Goal: Task Accomplishment & Management: Complete application form

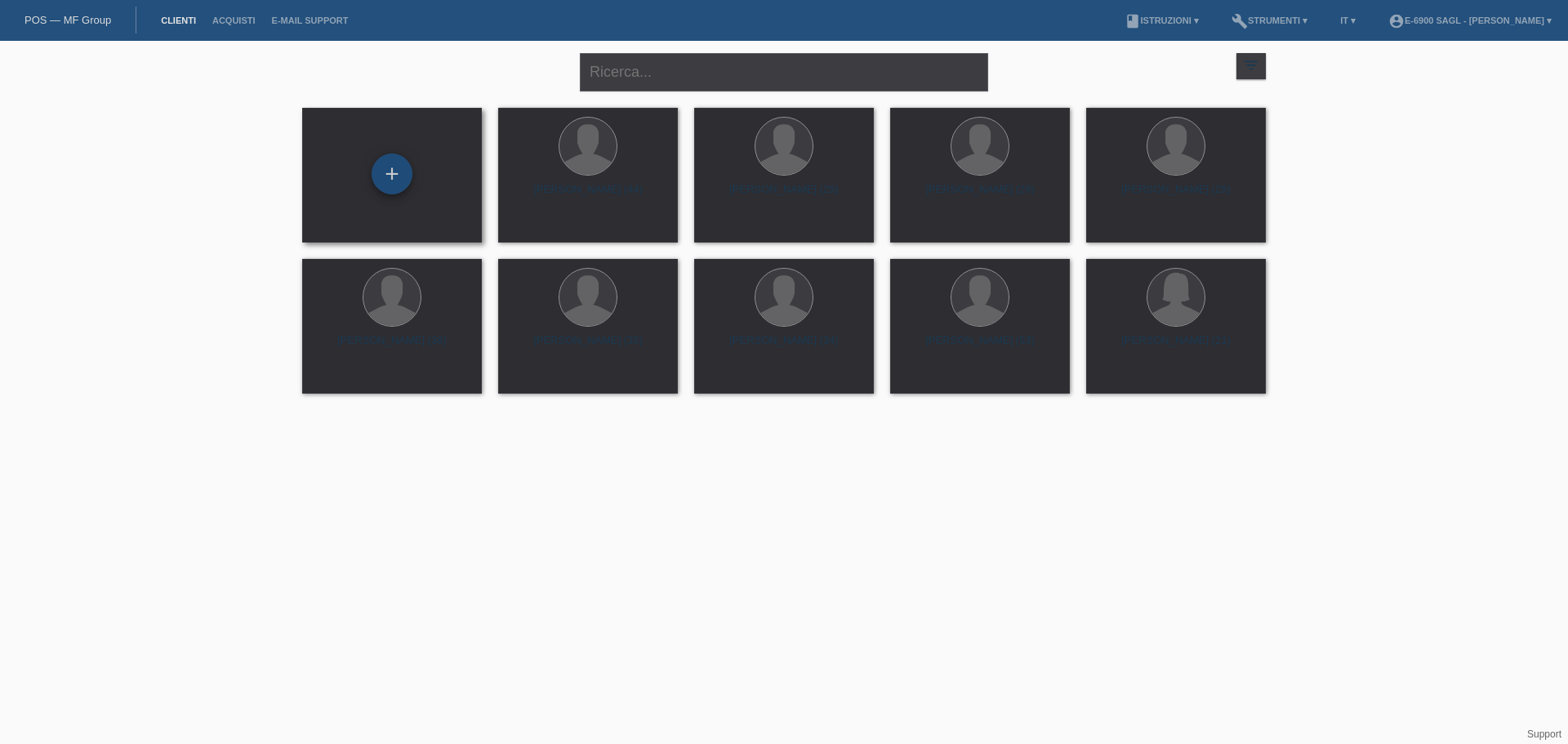
click at [400, 167] on div "+" at bounding box center [393, 174] width 41 height 41
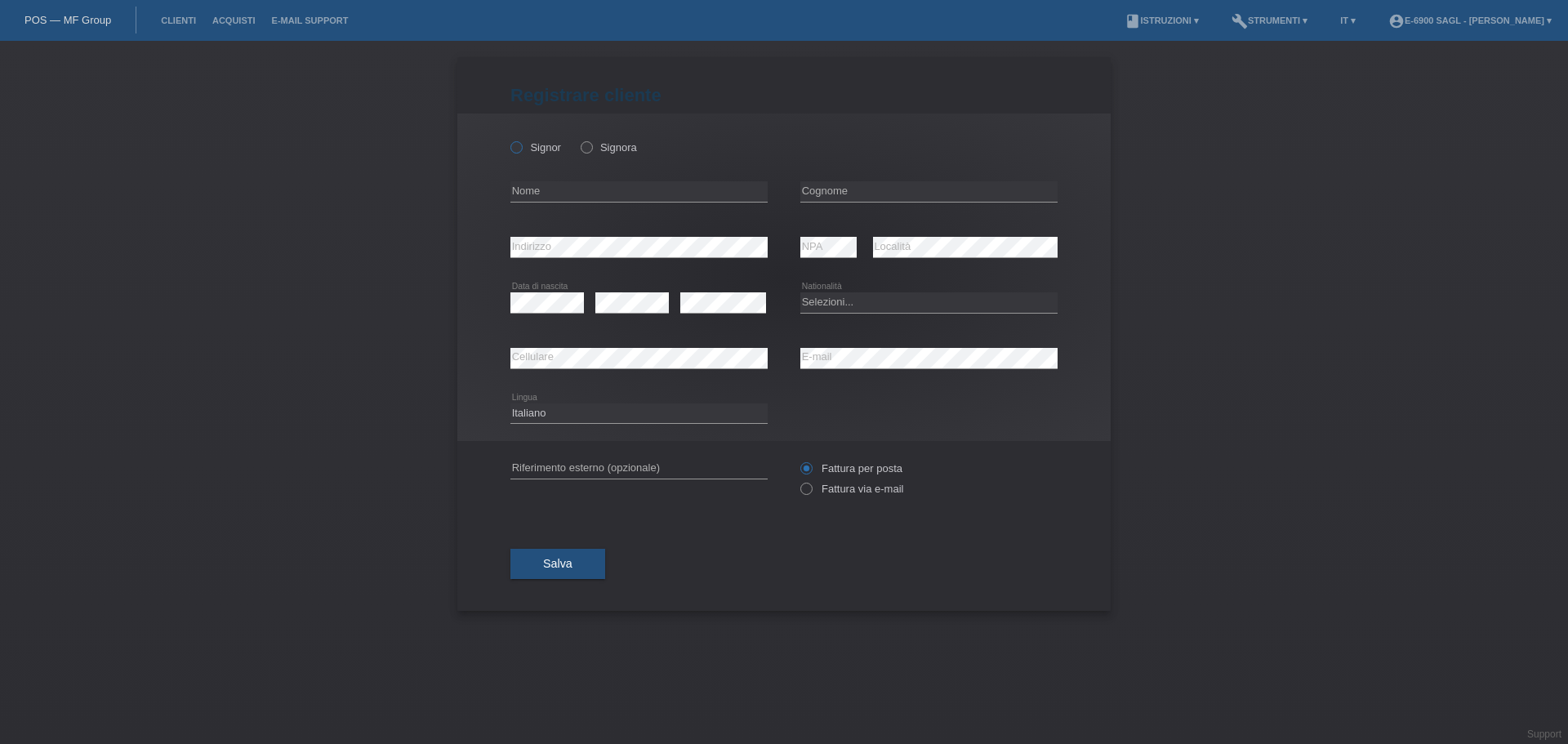
click at [536, 150] on label "Signor" at bounding box center [535, 148] width 50 height 13
click at [521, 150] on input "Signor" at bounding box center [515, 147] width 11 height 11
radio input "true"
click at [537, 192] on input "text" at bounding box center [638, 191] width 257 height 21
type input "[PERSON_NAME]"
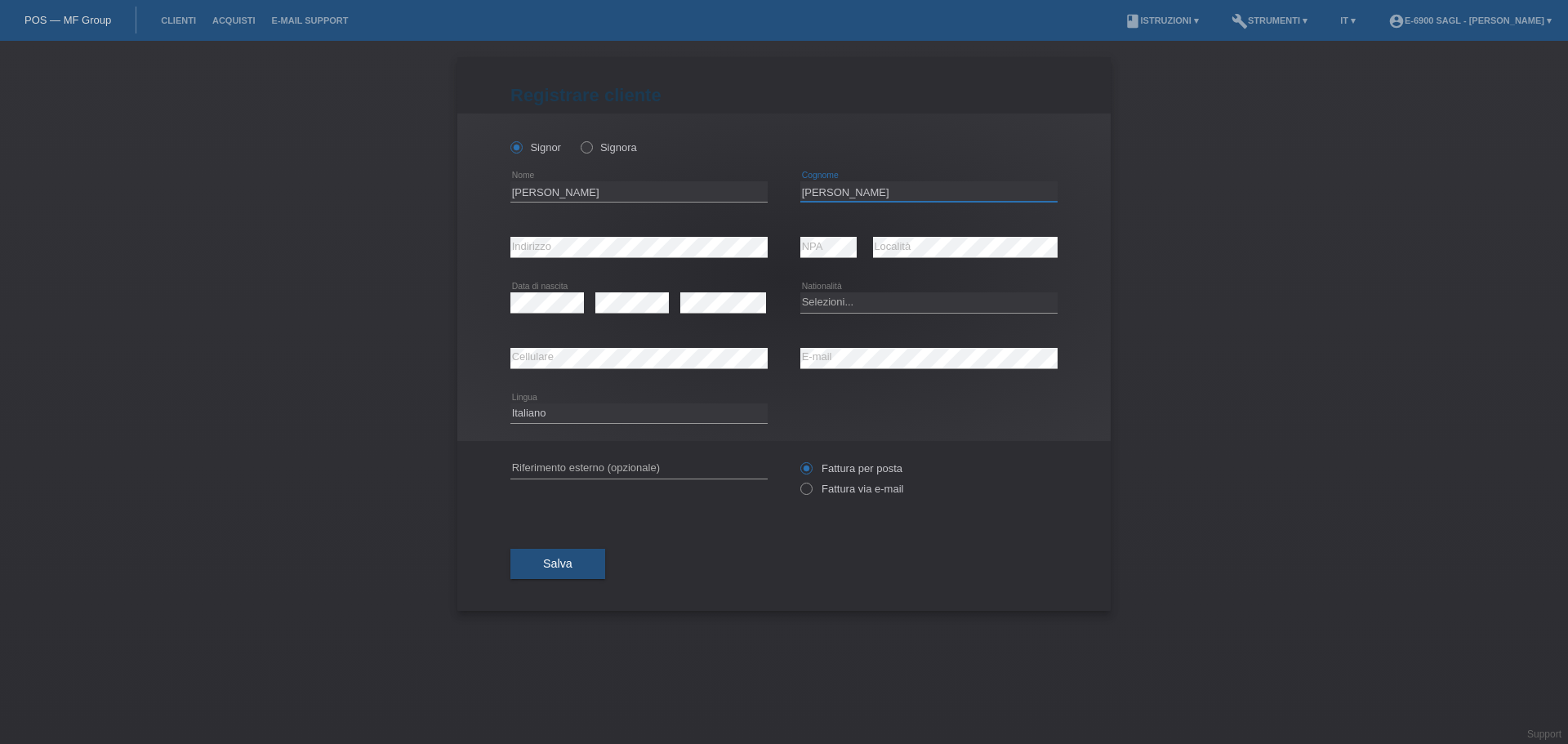
type input "[PERSON_NAME]"
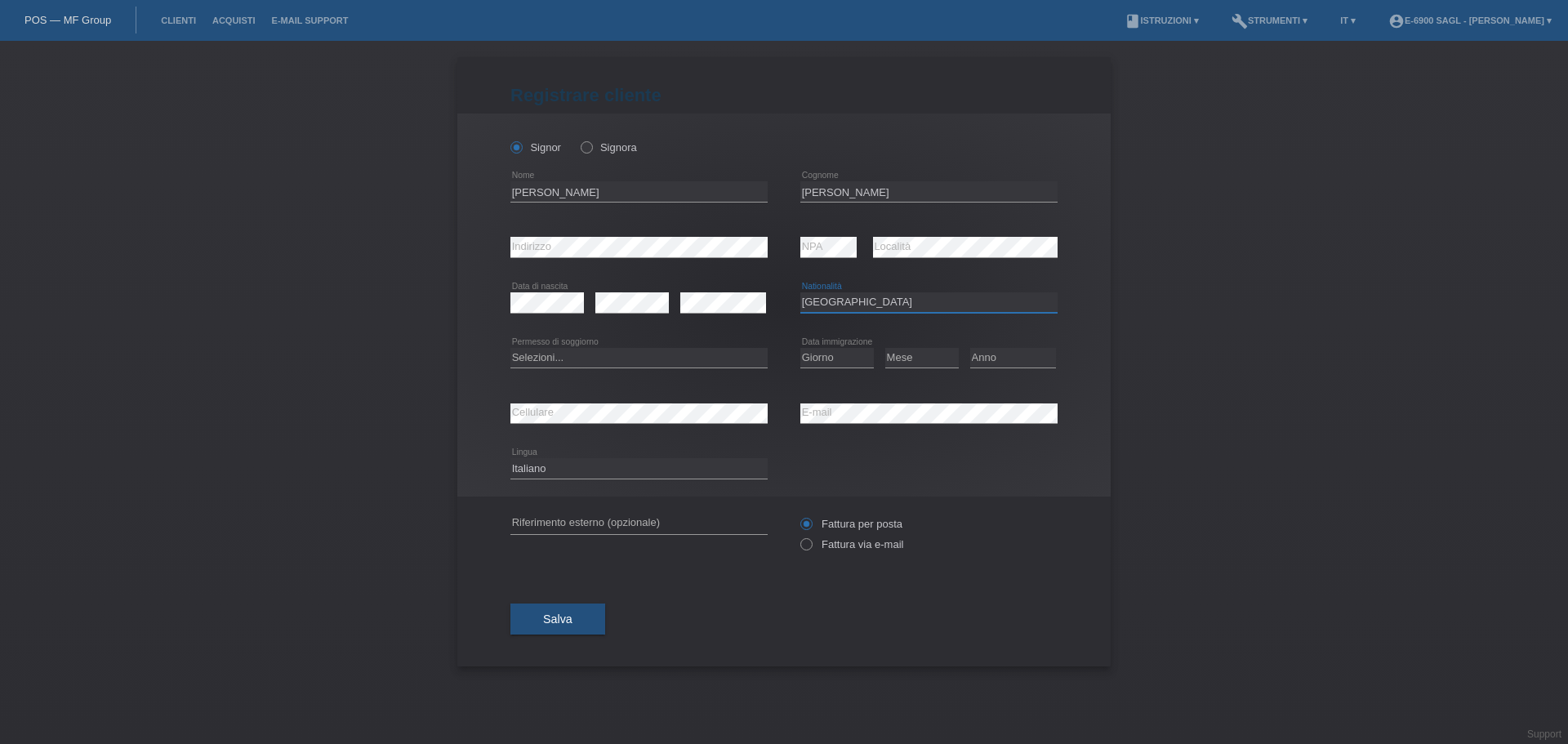
click at [804, 303] on select "Selezioni... Svizzera Austria Germania Liechtenstein ------------ Afghanistan A…" at bounding box center [929, 302] width 257 height 20
click at [803, 302] on select "Selezioni... Svizzera Austria Germania Liechtenstein ------------ Afghanistan A…" at bounding box center [929, 302] width 257 height 20
click at [844, 298] on select "Selezioni... Svizzera Austria Germania Liechtenstein ------------ Afghanistan A…" at bounding box center [929, 302] width 257 height 20
click at [844, 300] on select "Selezioni... Svizzera Austria Germania Liechtenstein ------------ Afghanistan A…" at bounding box center [929, 302] width 257 height 20
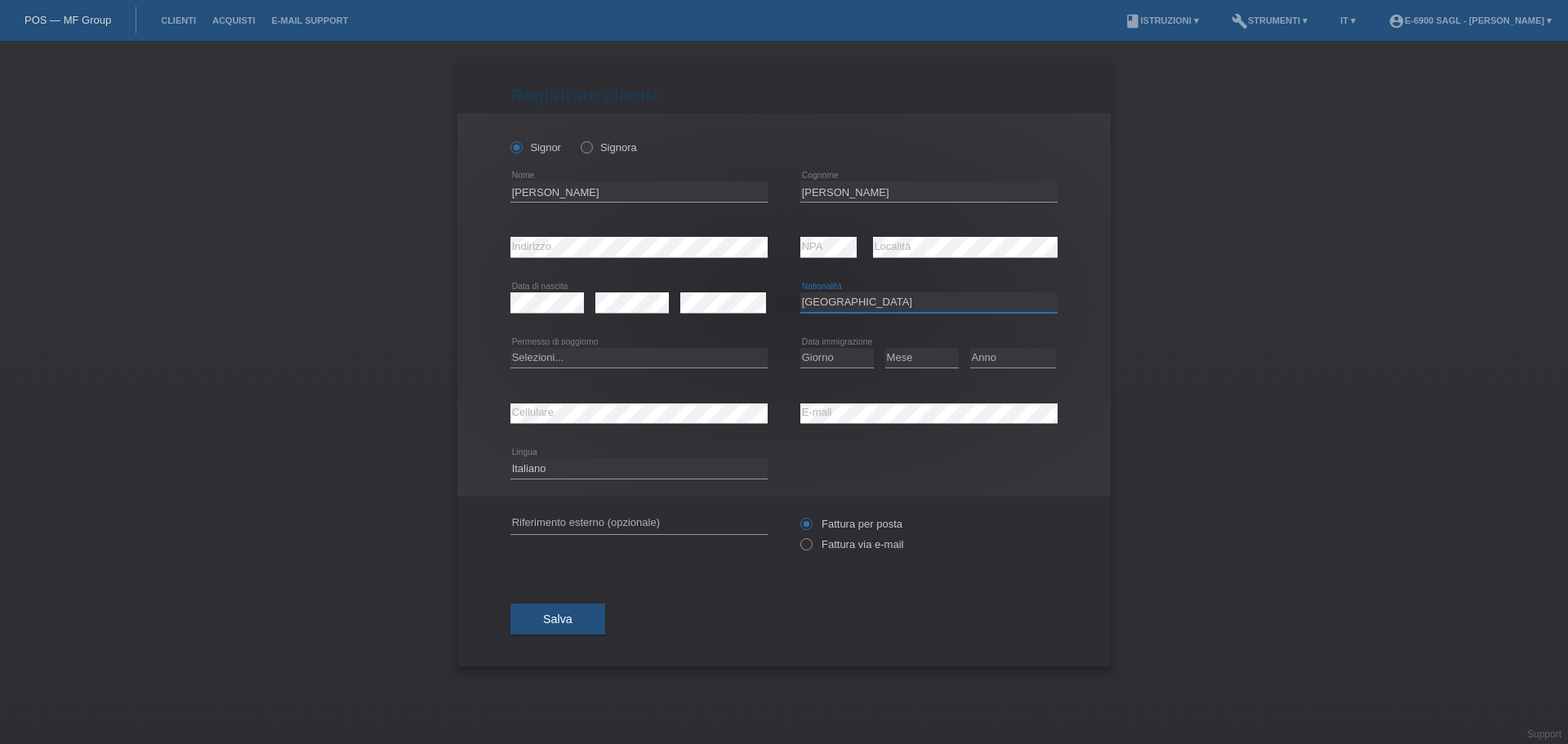
select select "CH"
click at [846, 290] on div "Selezioni... Svizzera Austria Germania Liechtenstein ------------ Afghanistan A…" at bounding box center [929, 303] width 257 height 56
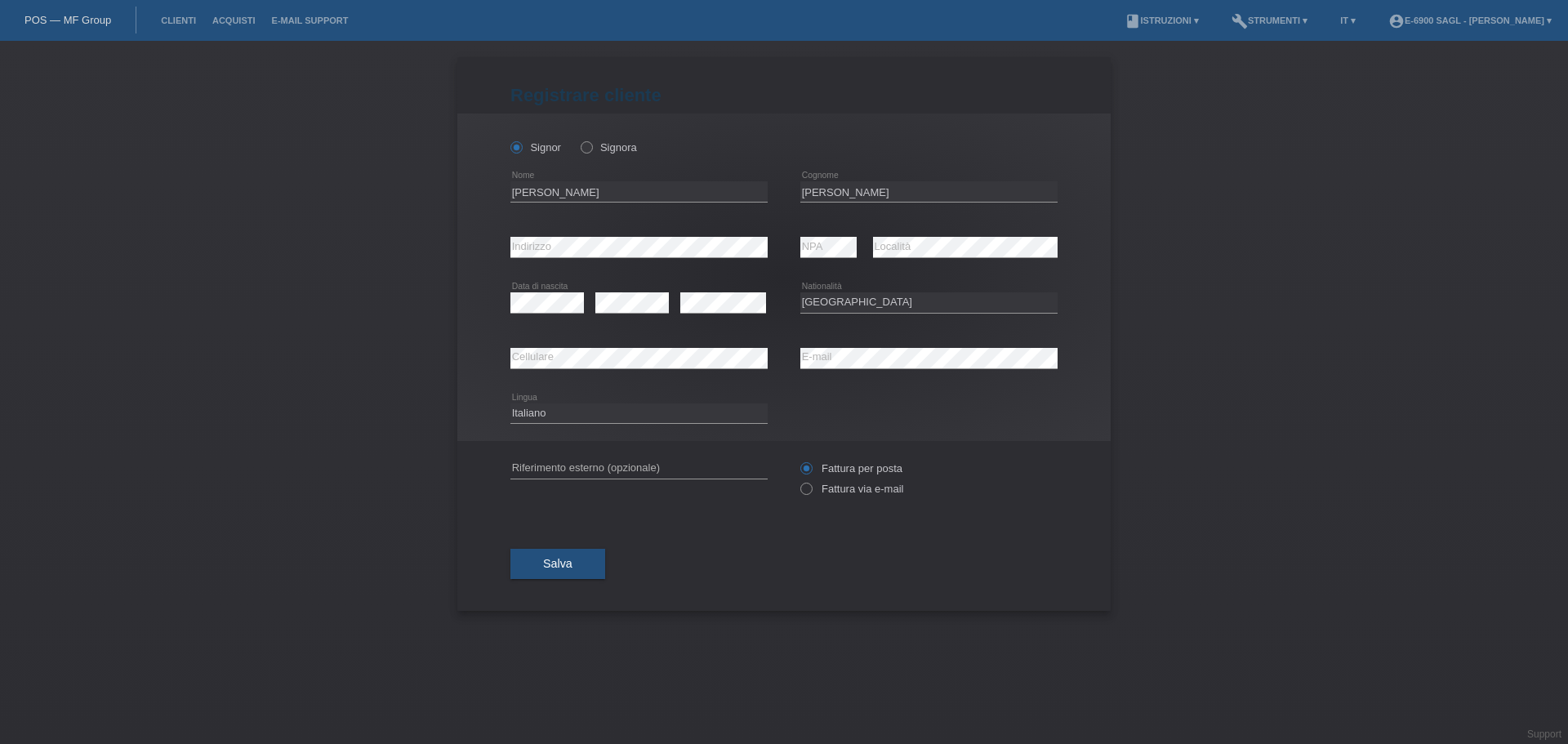
click at [849, 391] on div "Deutsch Français Italiano English error Lingua" at bounding box center [784, 414] width 547 height 56
click at [833, 491] on label "Fattura via e-mail" at bounding box center [852, 489] width 103 height 13
click at [835, 489] on label "Fattura via e-mail" at bounding box center [852, 489] width 103 height 13
click at [798, 480] on icon at bounding box center [798, 480] width 0 height 0
click at [868, 528] on div "Salva" at bounding box center [784, 565] width 547 height 95
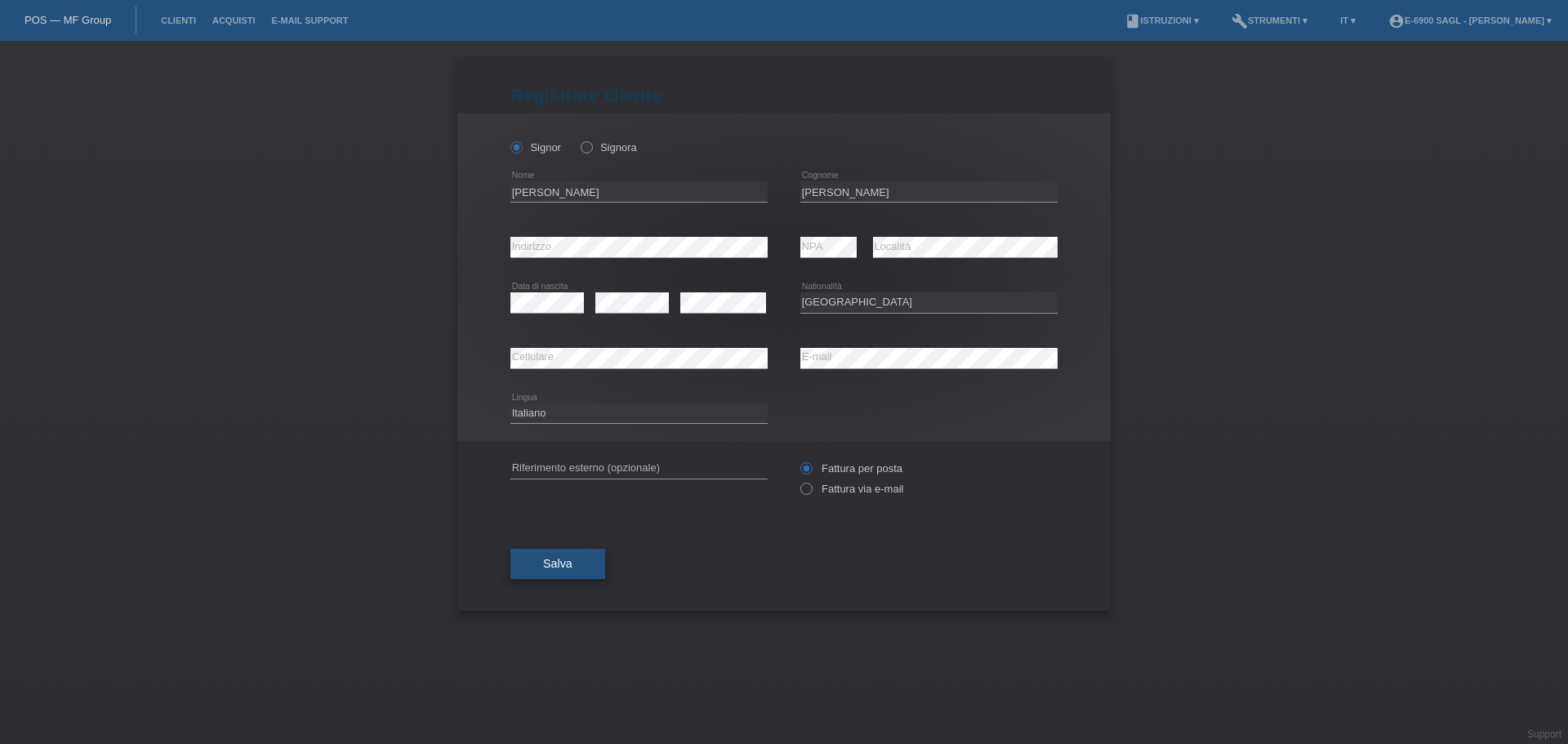
click at [539, 559] on button "Salva" at bounding box center [558, 564] width 95 height 31
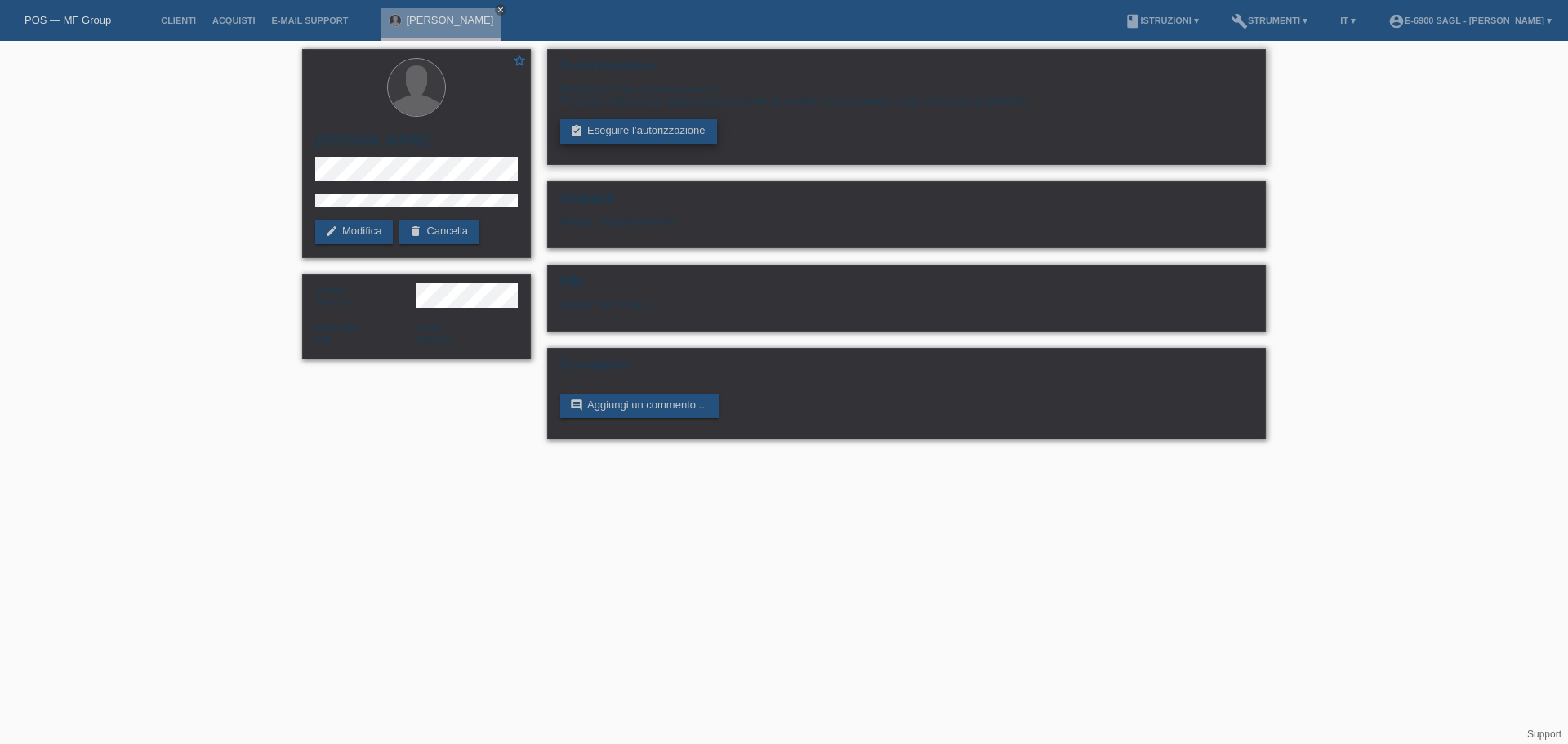
click at [657, 131] on link "assignment_turned_in Eseguire l’autorizzazione" at bounding box center [638, 131] width 157 height 24
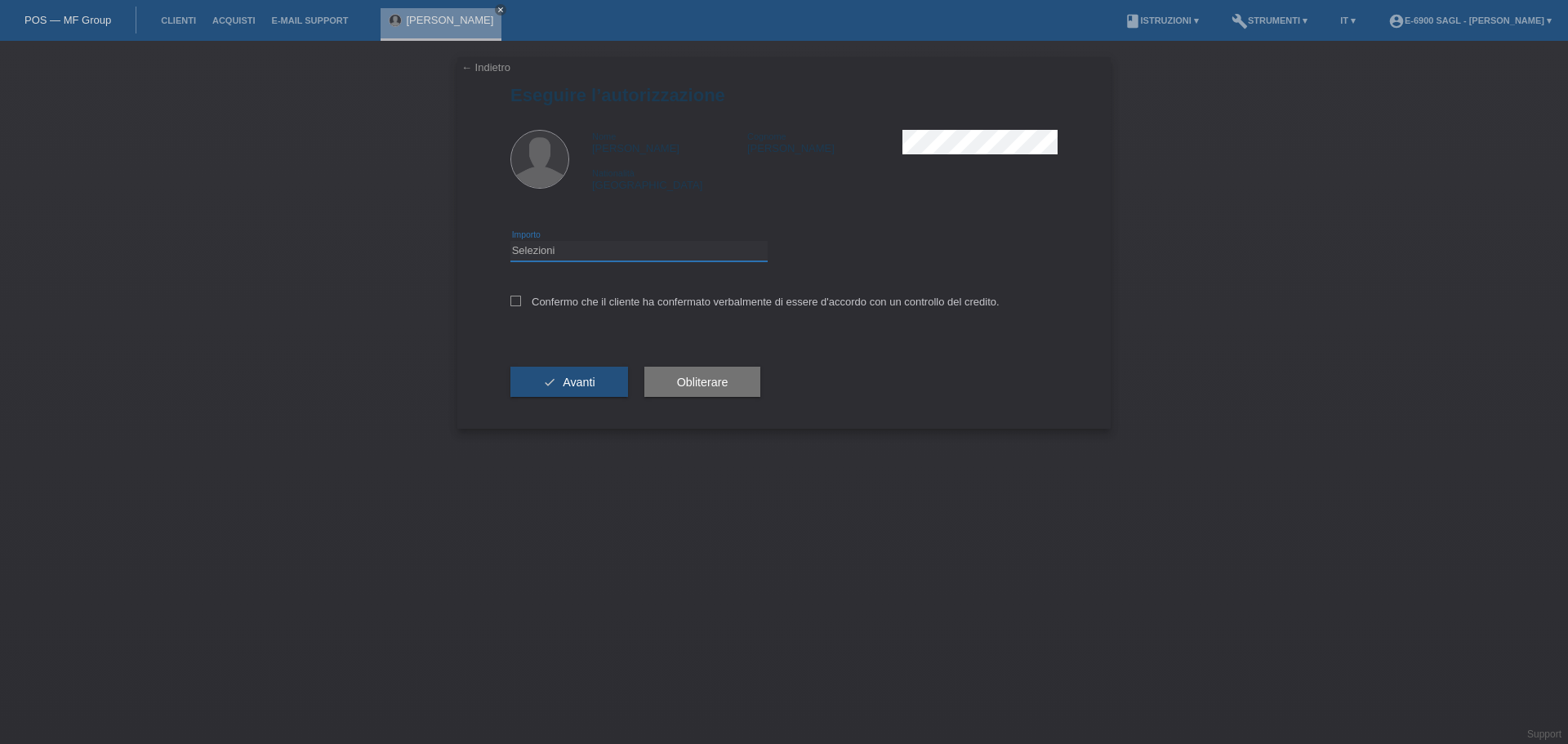
click at [639, 250] on select "Selezioni CHF 1.00 - CHF 499.00 CHF 500.00 - CHF 1'999.00 CHF 2'000.00 - CHF 6'…" at bounding box center [638, 251] width 257 height 20
select select "3"
click at [510, 241] on select "Selezioni CHF 1.00 - CHF 499.00 CHF 500.00 - CHF 1'999.00 CHF 2'000.00 - CHF 6'…" at bounding box center [638, 251] width 257 height 20
click at [568, 294] on div "Confermo che il cliente ha confermato verbalmente di essere d'accordo con un co…" at bounding box center [784, 307] width 547 height 56
click at [572, 298] on label "Confermo che il cliente ha confermato verbalmente di essere d'accordo con un co…" at bounding box center [755, 302] width 489 height 13
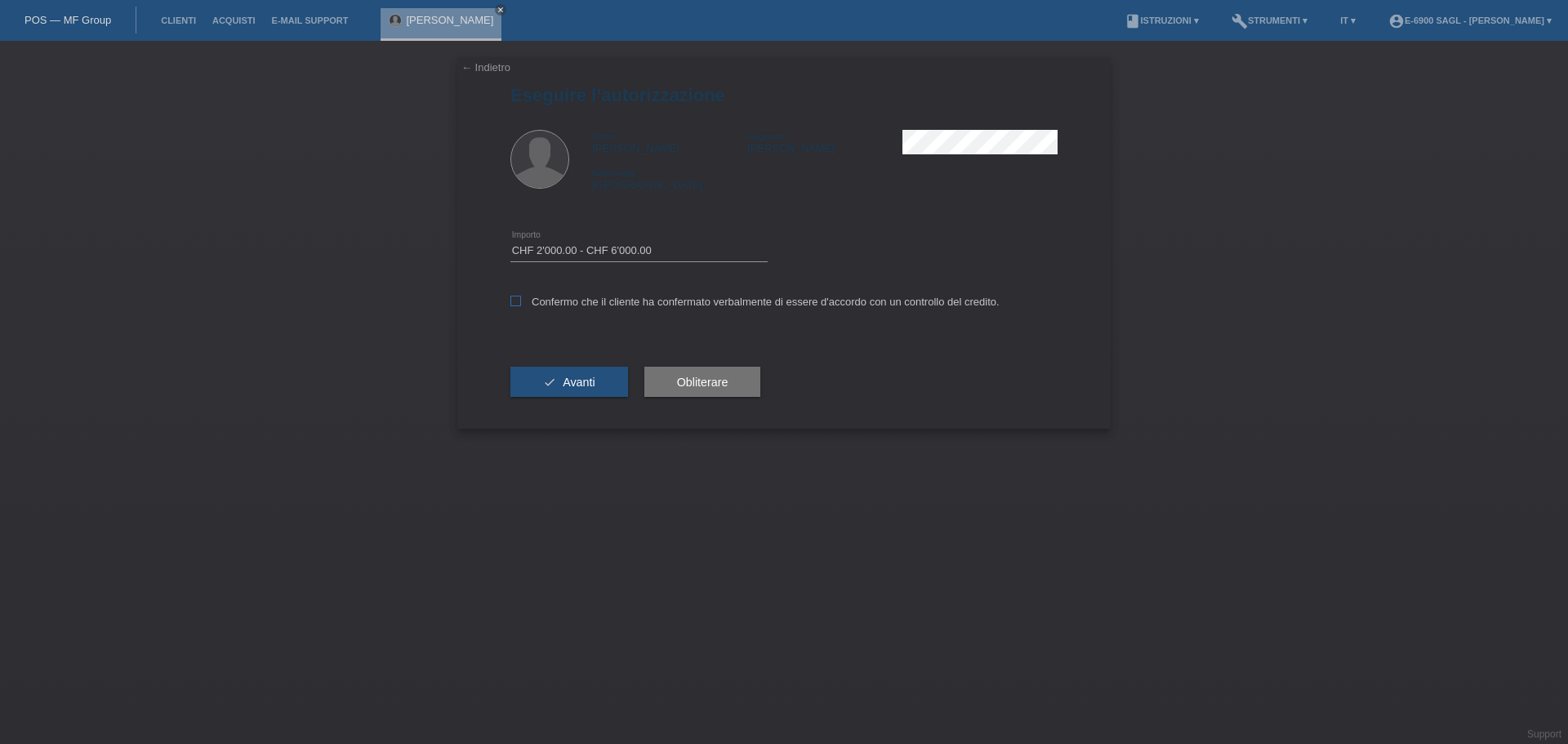
click at [521, 298] on input "Confermo che il cliente ha confermato verbalmente di essere d'accordo con un co…" at bounding box center [515, 301] width 11 height 11
checkbox input "true"
click at [583, 377] on span "Avanti" at bounding box center [579, 382] width 32 height 13
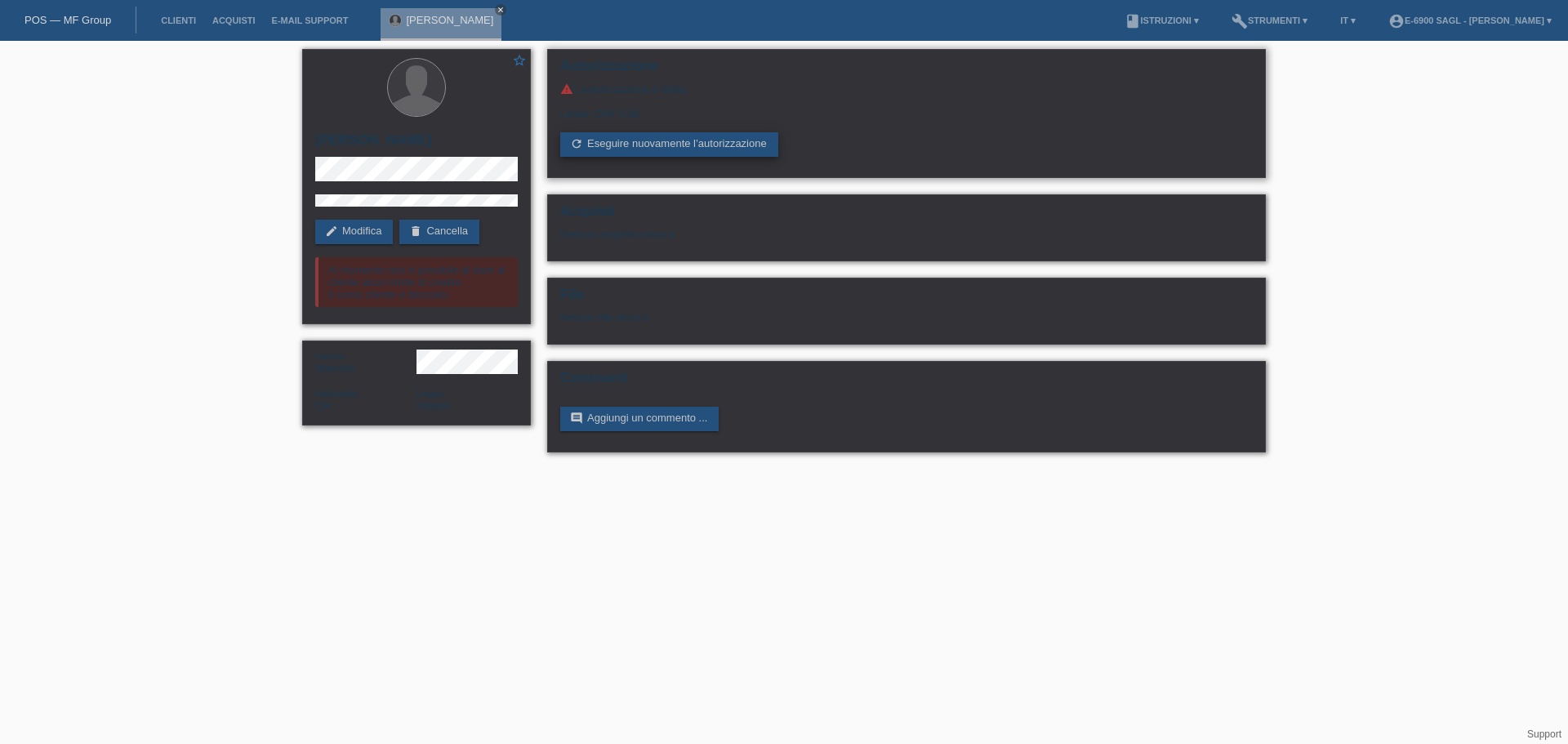
click at [647, 139] on link "refresh Eseguire nuovamente l’autorizzazione" at bounding box center [669, 144] width 218 height 24
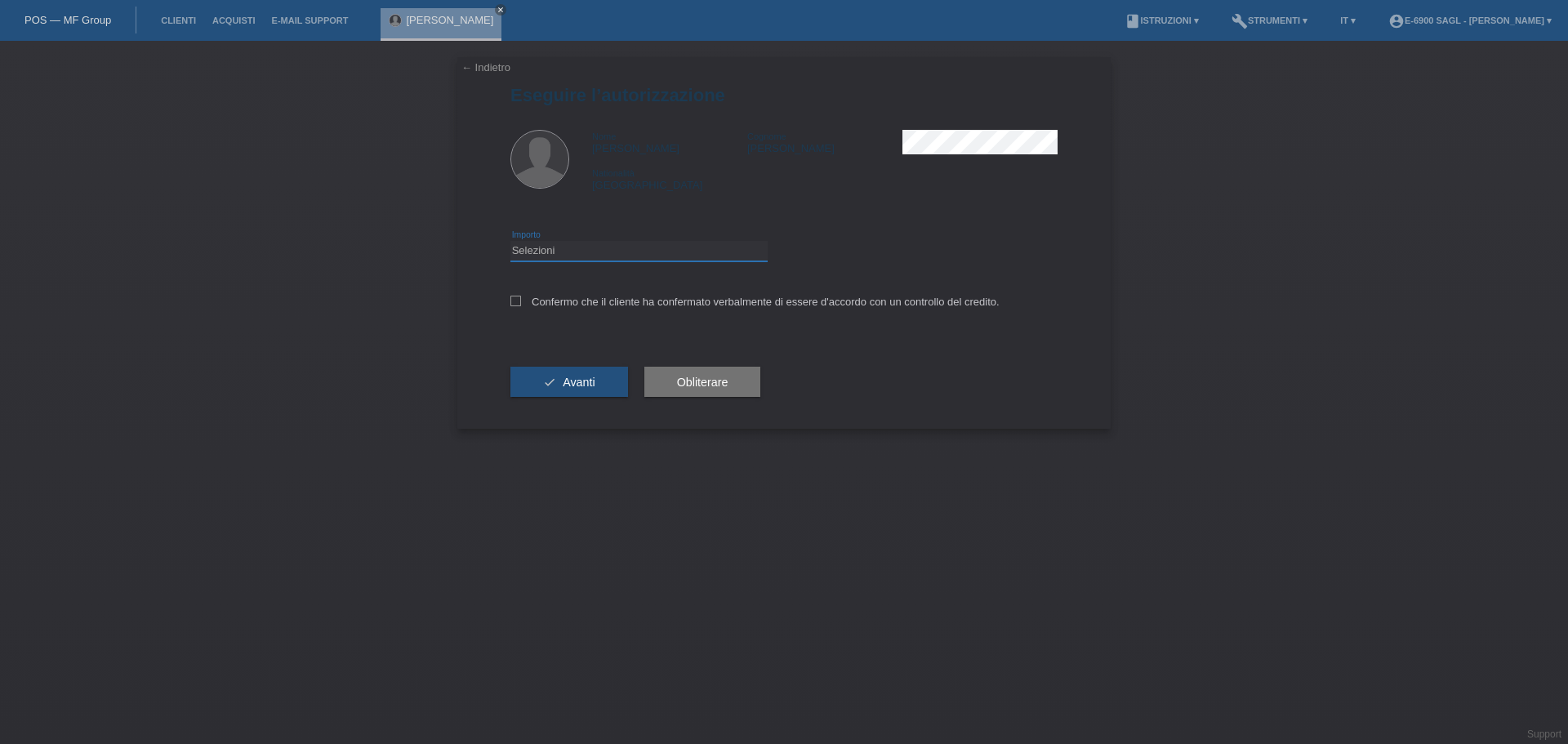
click at [611, 254] on select "Selezioni CHF 1.00 - CHF 499.00 CHF 500.00 - CHF 1'999.00 CHF 2'000.00 - CHF 6'…" at bounding box center [638, 251] width 257 height 20
select select "1"
click at [510, 241] on select "Selezioni CHF 1.00 - CHF 499.00 CHF 500.00 - CHF 1'999.00 CHF 2'000.00 - CHF 6'…" at bounding box center [638, 251] width 257 height 20
click at [582, 318] on div "Confermo che il cliente ha confermato verbalmente di essere d'accordo con un co…" at bounding box center [784, 307] width 547 height 56
click at [582, 310] on div "Confermo che il cliente ha confermato verbalmente di essere d'accordo con un co…" at bounding box center [784, 307] width 547 height 56
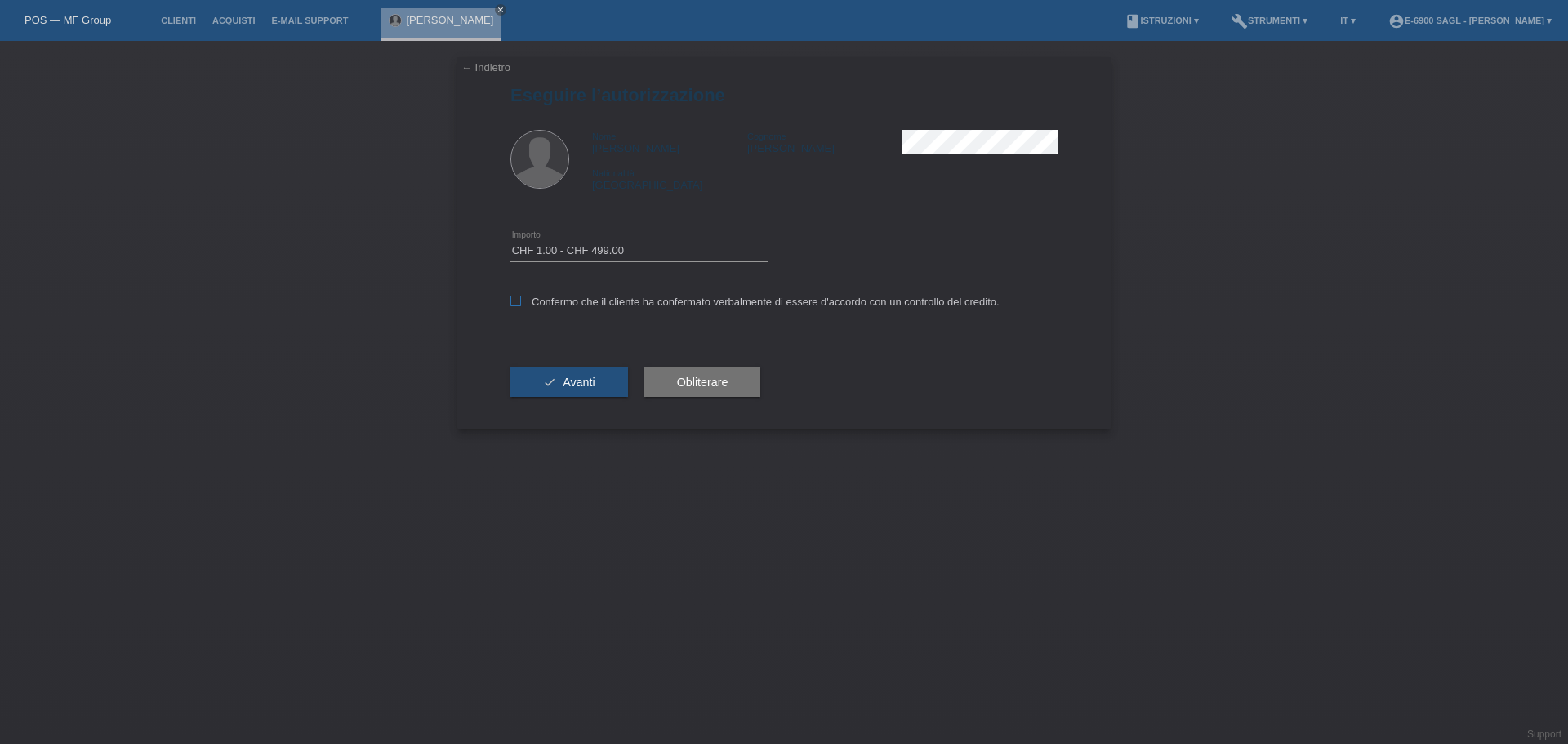
click at [584, 300] on label "Confermo che il cliente ha confermato verbalmente di essere d'accordo con un co…" at bounding box center [755, 302] width 489 height 13
click at [521, 300] on input "Confermo che il cliente ha confermato verbalmente di essere d'accordo con un co…" at bounding box center [515, 301] width 11 height 11
checkbox input "true"
click at [586, 381] on span "Avanti" at bounding box center [579, 382] width 32 height 13
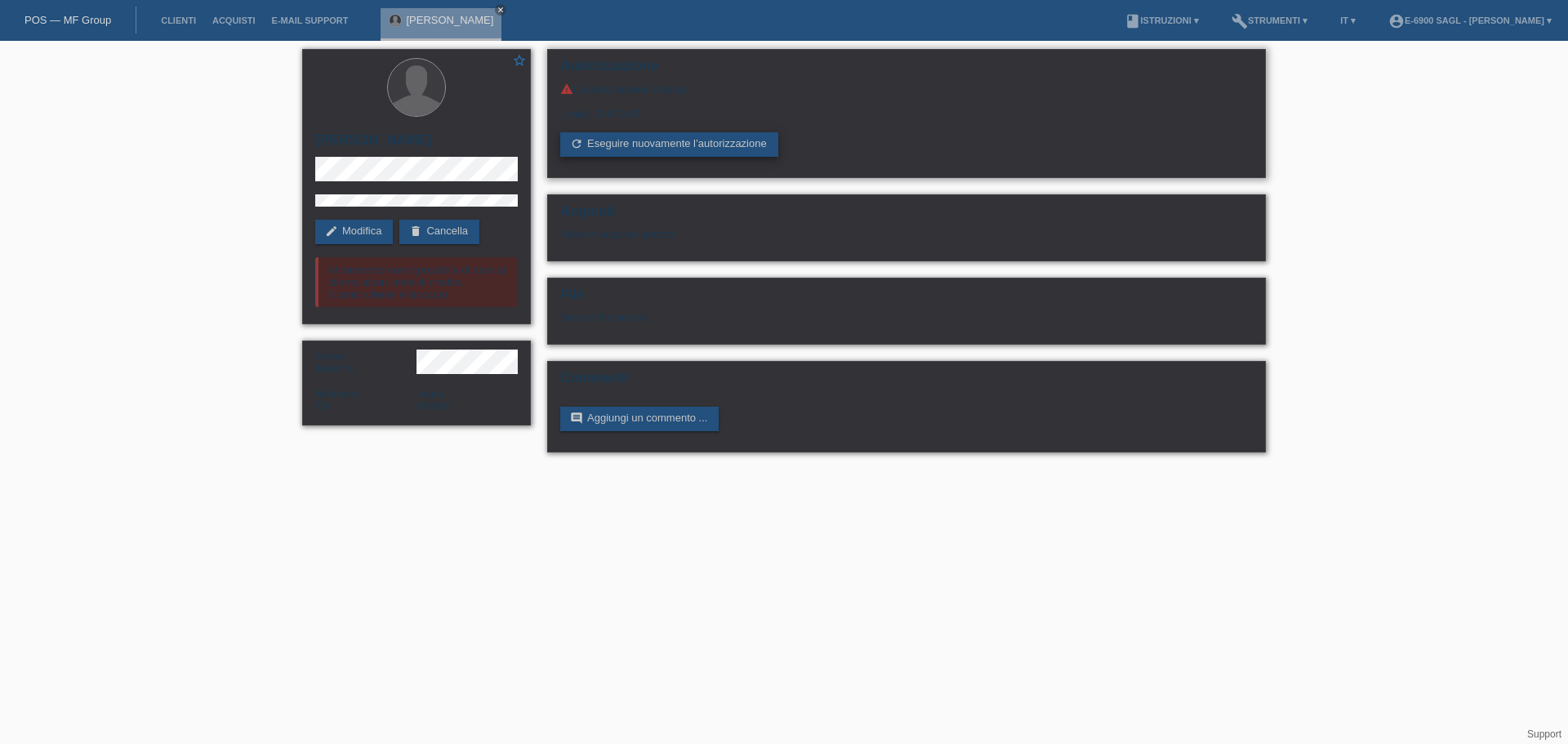
click at [649, 134] on link "refresh Eseguire nuovamente l’autorizzazione" at bounding box center [669, 144] width 218 height 24
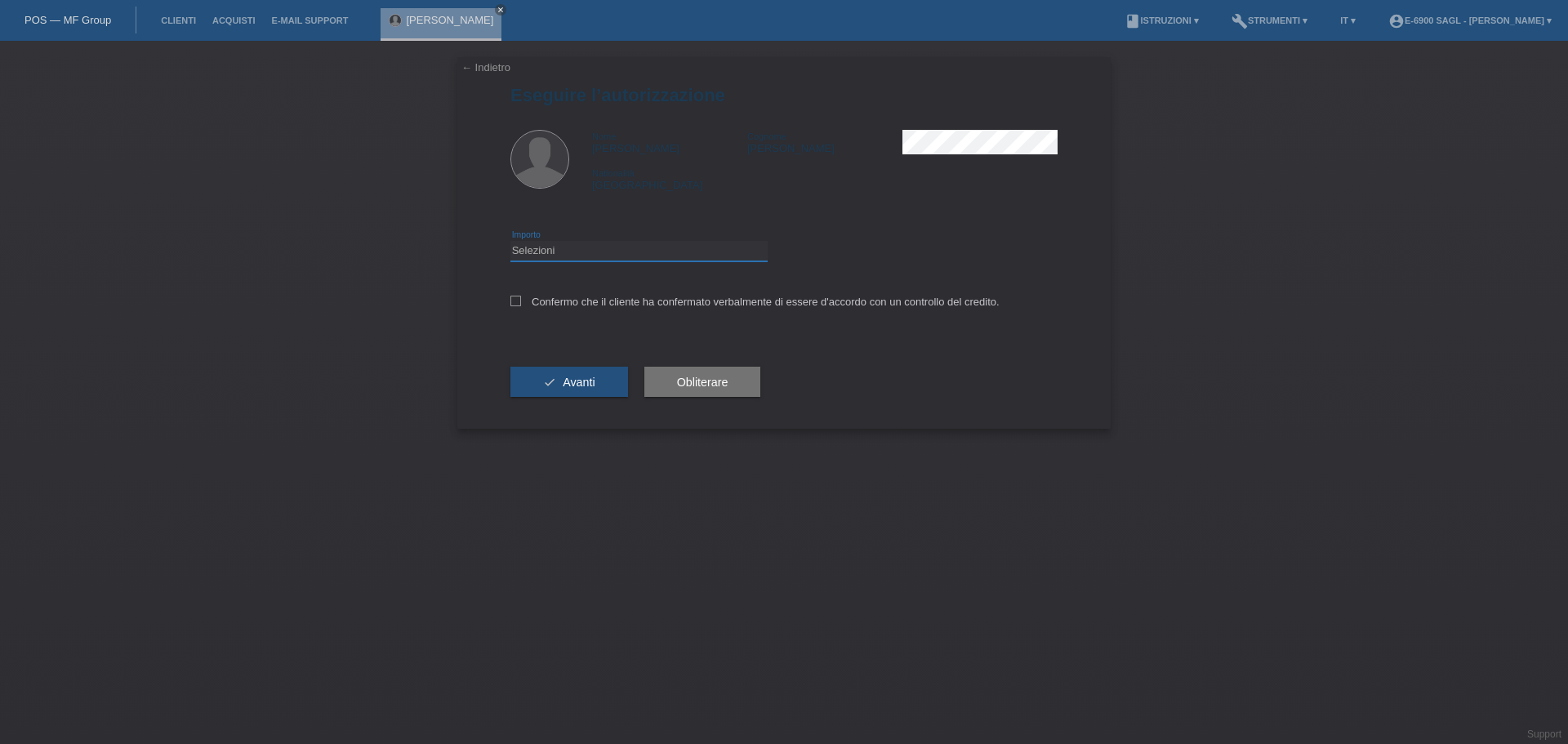
click at [572, 254] on select "Selezioni CHF 1.00 - CHF 499.00 CHF 500.00 - CHF 1'999.00 CHF 2'000.00 - CHF 6'…" at bounding box center [638, 251] width 257 height 20
click at [510, 241] on select "Selezioni CHF 1.00 - CHF 499.00 CHF 500.00 - CHF 1'999.00 CHF 2'000.00 - CHF 6'…" at bounding box center [638, 251] width 257 height 20
click at [577, 246] on select "Selezioni CHF 1.00 - CHF 499.00 CHF 500.00 - CHF 1'999.00 CHF 2'000.00 - CHF 6'…" at bounding box center [638, 251] width 257 height 20
select select "3"
click at [510, 241] on select "Selezioni CHF 1.00 - CHF 499.00 CHF 500.00 - CHF 1'999.00 CHF 2'000.00 - CHF 6'…" at bounding box center [638, 251] width 257 height 20
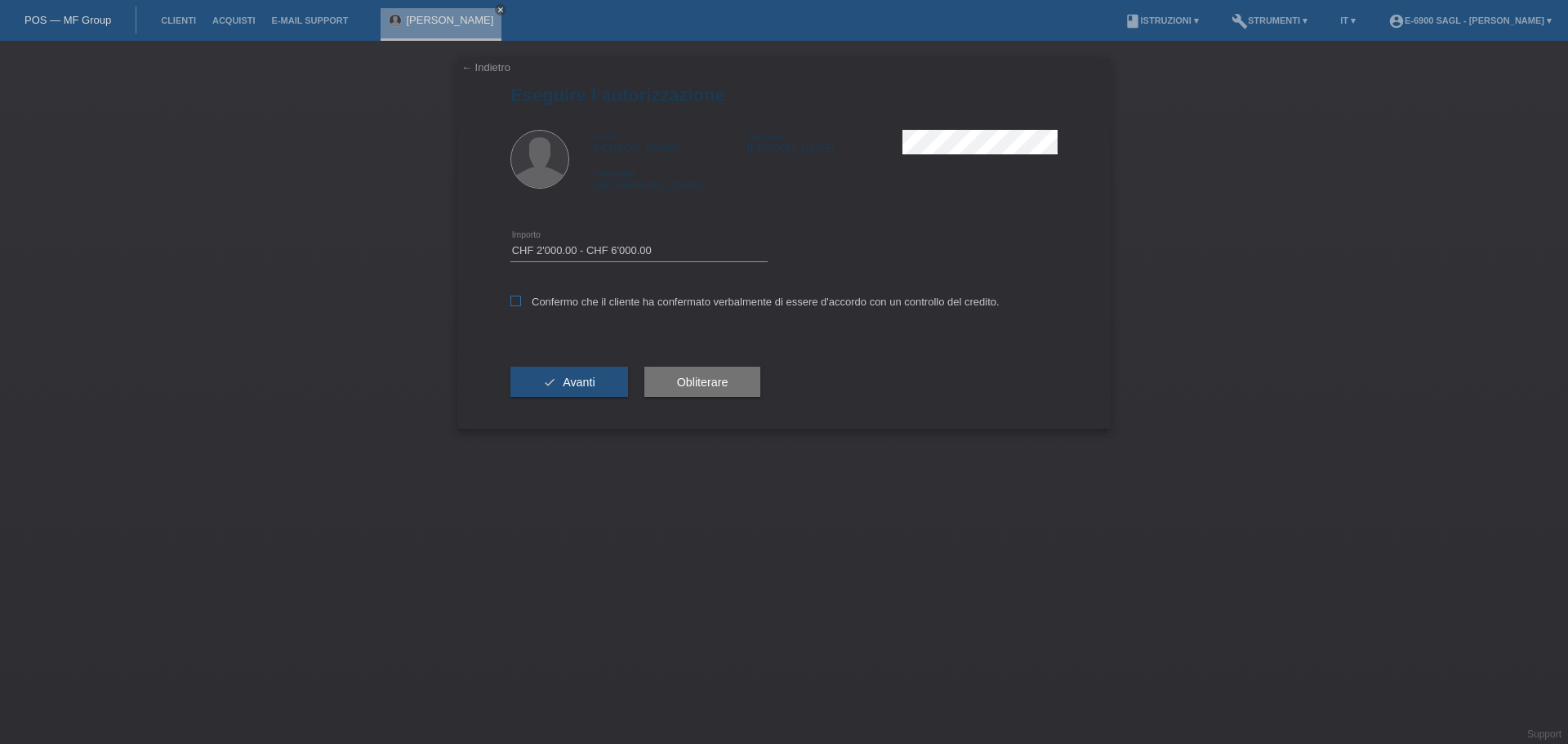
click at [552, 297] on label "Confermo che il cliente ha confermato verbalmente di essere d'accordo con un co…" at bounding box center [755, 302] width 489 height 13
click at [521, 297] on input "Confermo che il cliente ha confermato verbalmente di essere d'accordo con un co…" at bounding box center [515, 301] width 11 height 11
checkbox input "true"
click at [580, 382] on span "Avanti" at bounding box center [579, 382] width 32 height 13
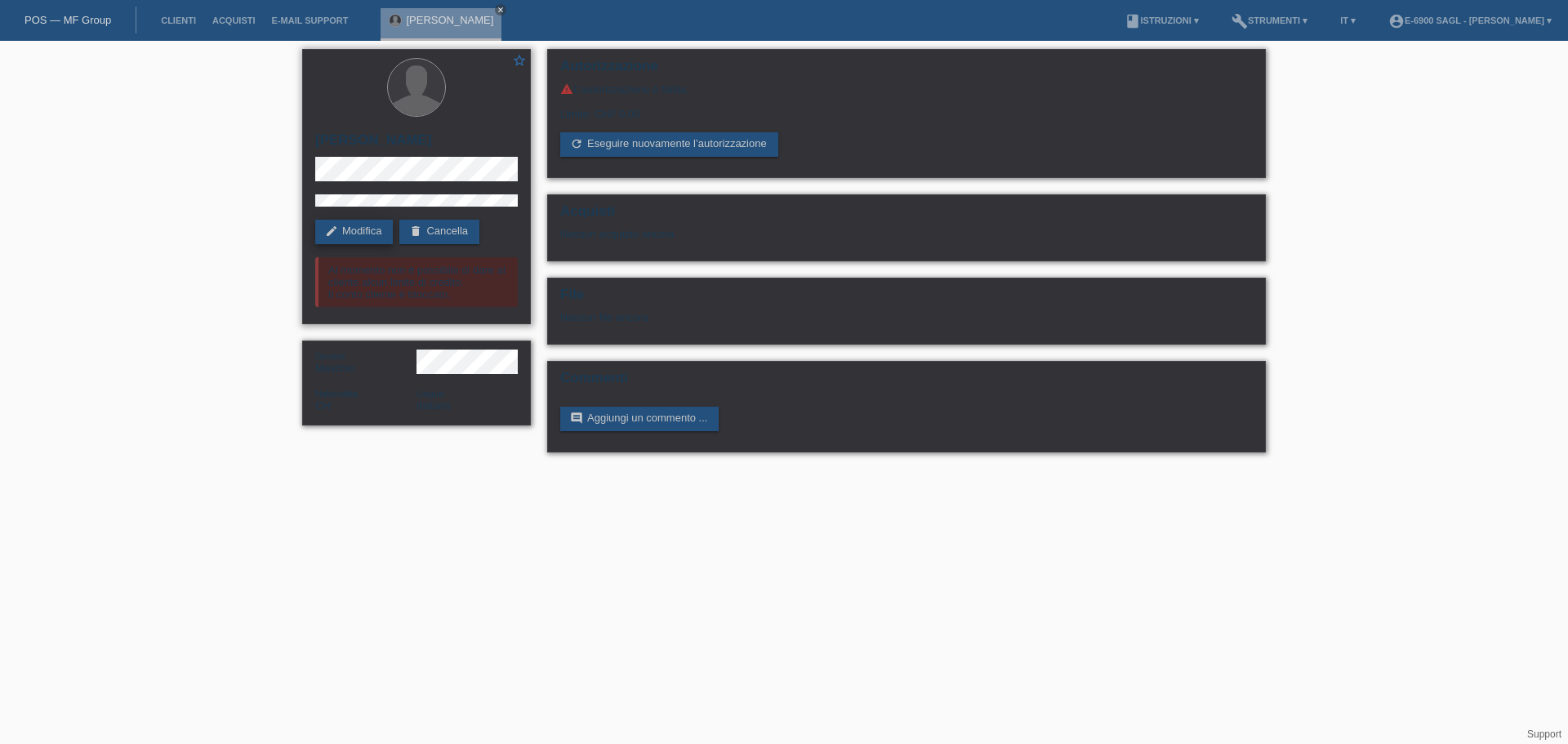
click at [362, 230] on link "edit Modifica" at bounding box center [354, 231] width 78 height 24
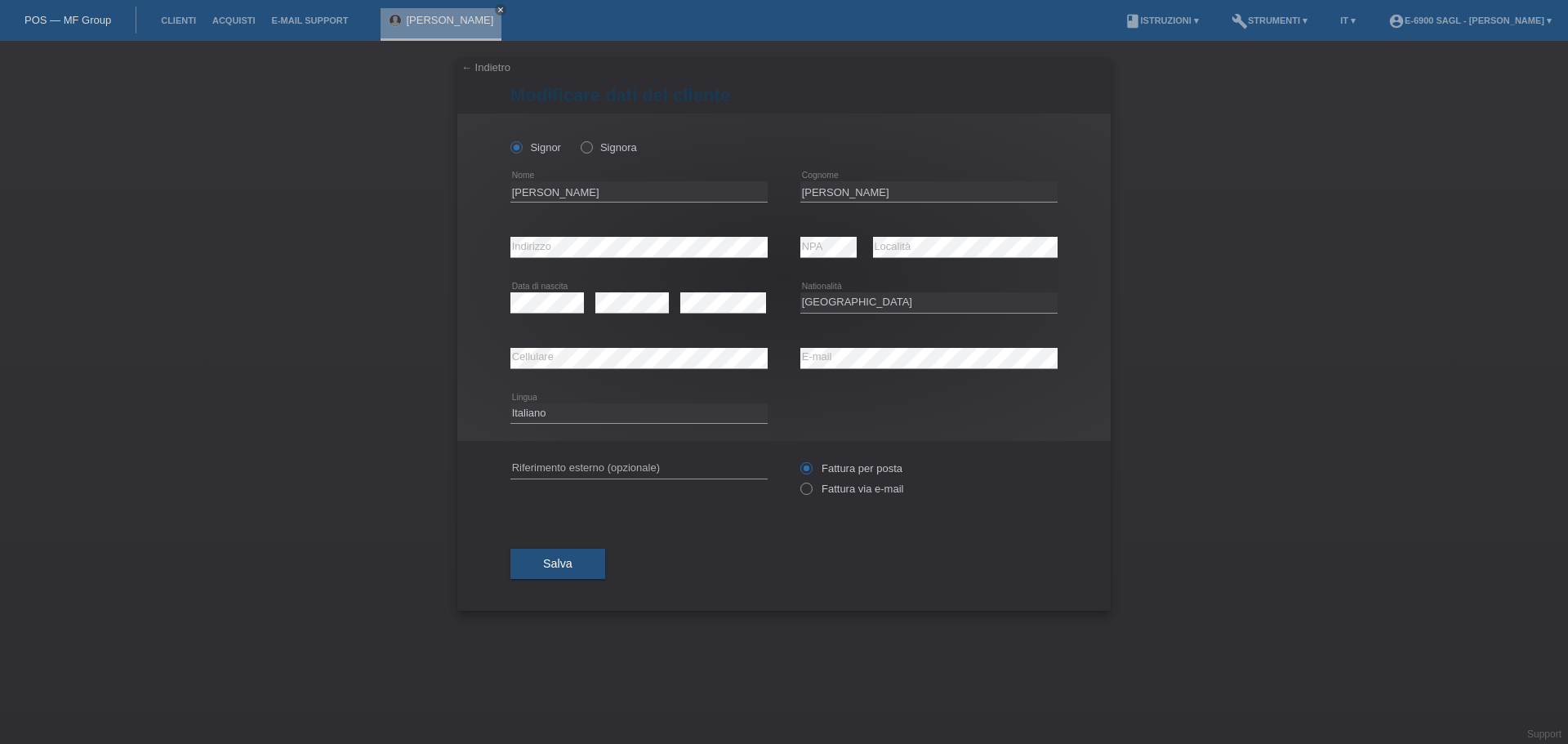
select select "CH"
click at [553, 195] on input "Alex" at bounding box center [638, 191] width 257 height 21
click at [839, 192] on input "Nunnari" at bounding box center [929, 191] width 257 height 21
click at [862, 192] on input "Nunnari" at bounding box center [929, 191] width 257 height 21
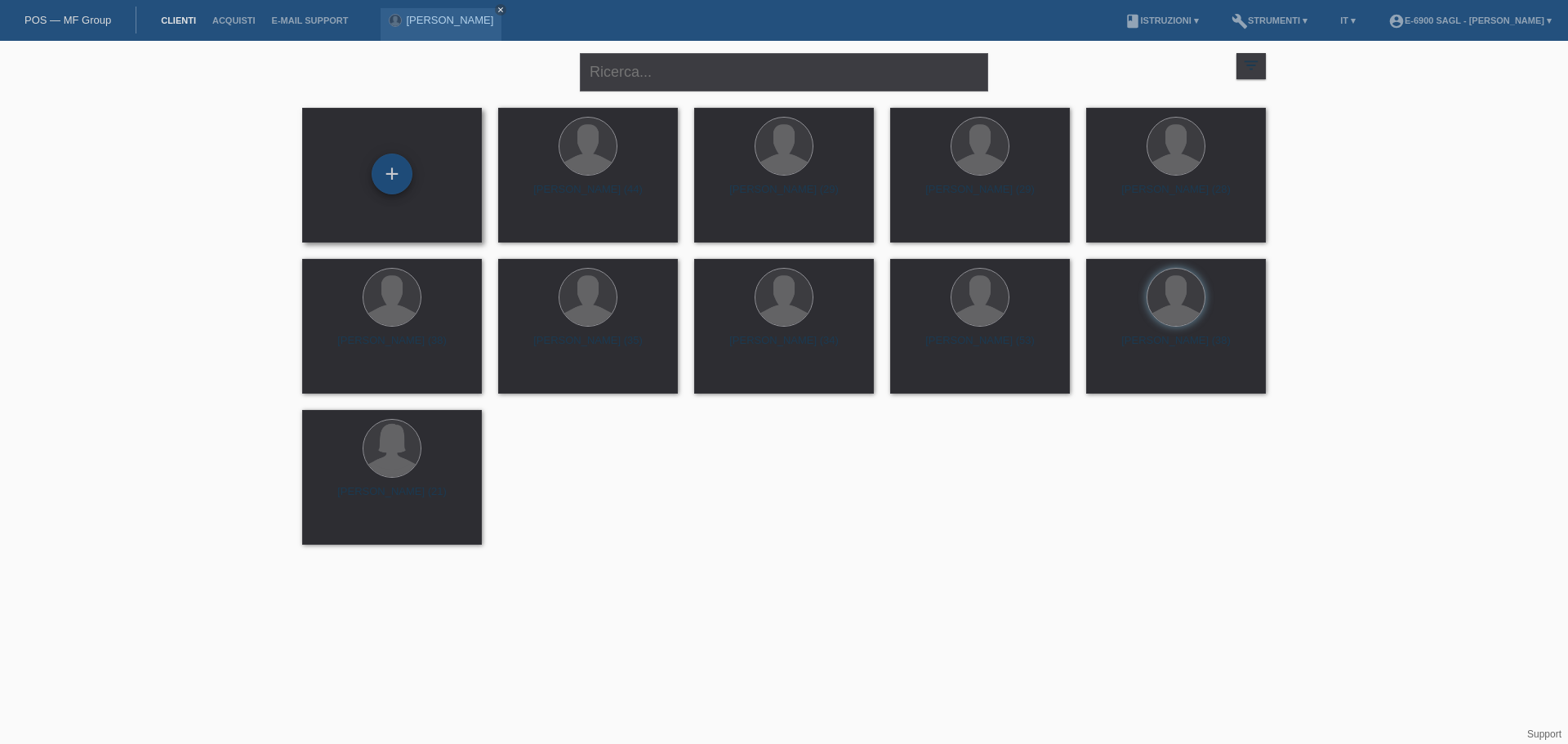
click at [387, 170] on div "+" at bounding box center [393, 174] width 41 height 41
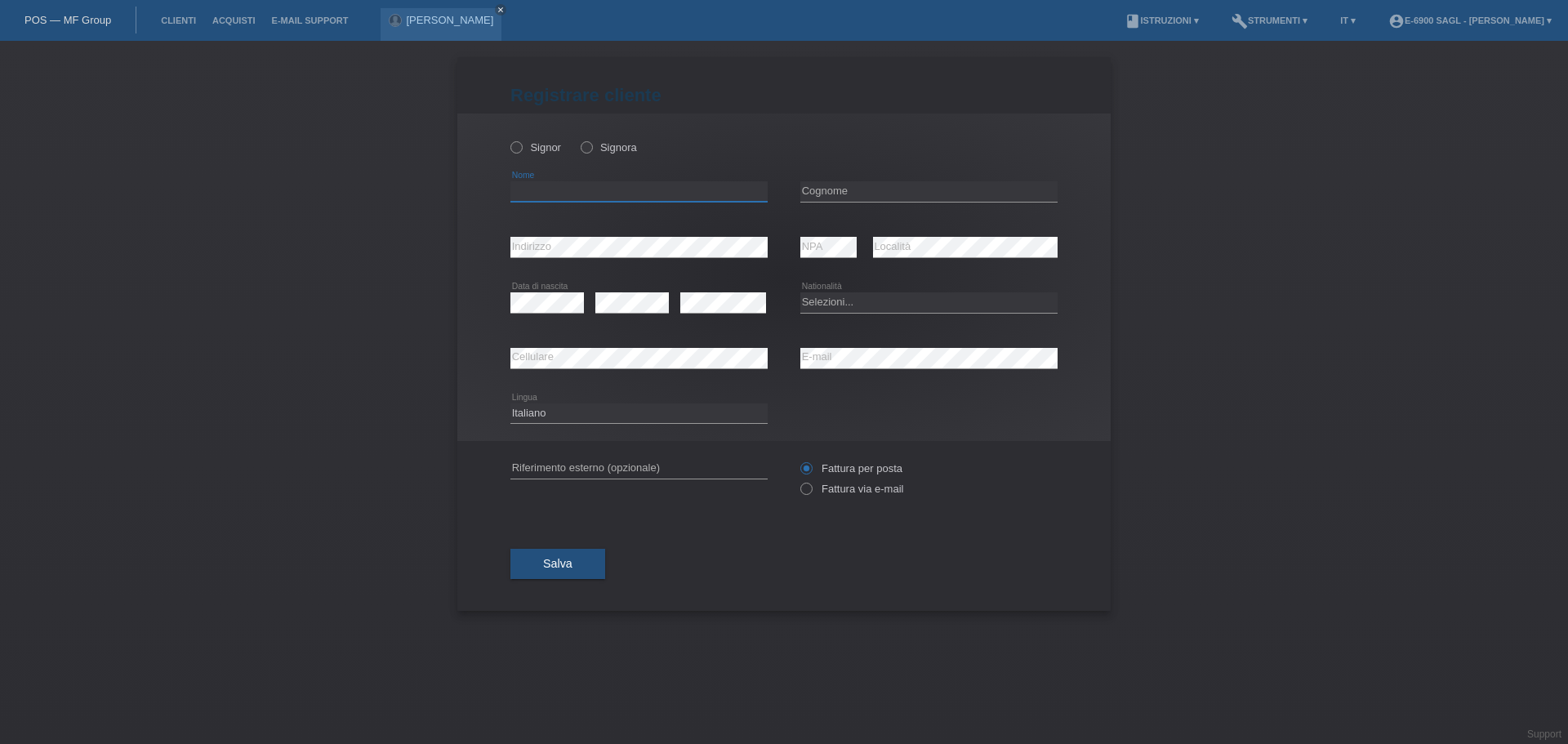
click at [531, 197] on input "text" at bounding box center [638, 191] width 257 height 21
click at [598, 151] on label "Signora" at bounding box center [609, 148] width 56 height 13
click at [592, 151] on input "Signora" at bounding box center [586, 147] width 11 height 11
radio input "true"
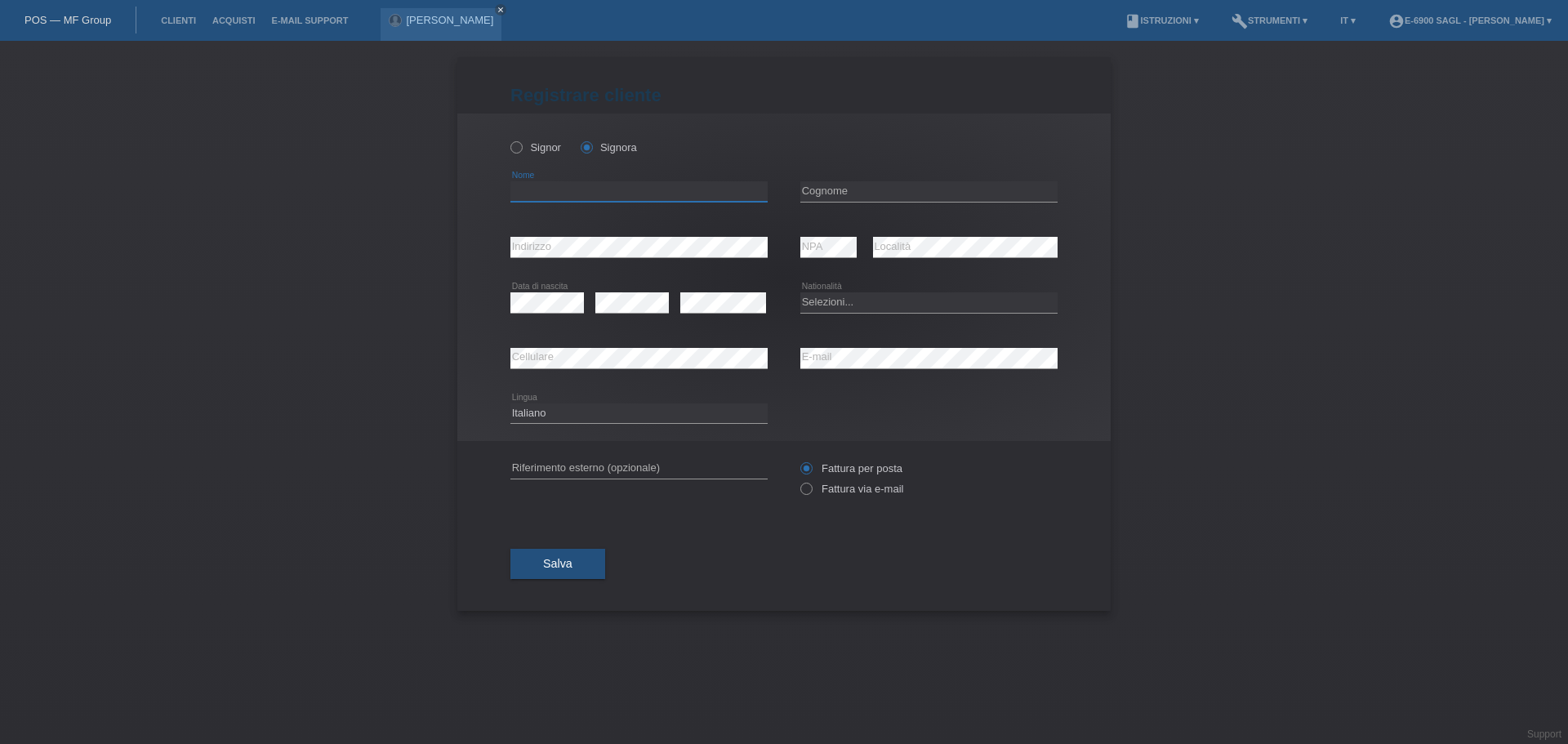
click at [561, 186] on input "text" at bounding box center [638, 191] width 257 height 21
type input "[PERSON_NAME]"
type input "Bytyqi"
click at [846, 202] on icon at bounding box center [929, 202] width 257 height 1
click at [816, 194] on input "Bytyqi" at bounding box center [929, 191] width 257 height 21
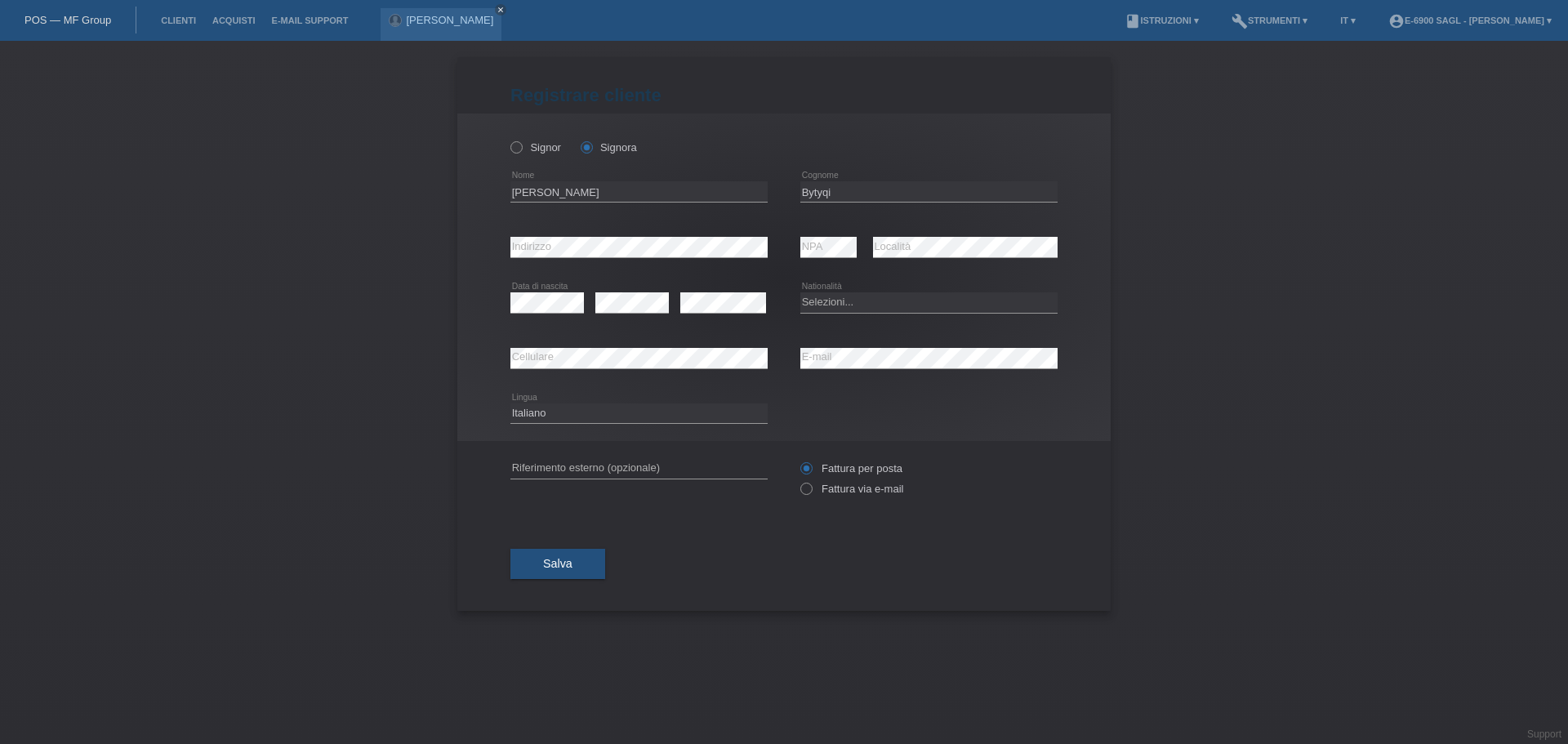
click at [601, 263] on div "error Indirizzo" at bounding box center [638, 247] width 257 height 56
click at [593, 300] on div "error Data di nascita error error" at bounding box center [638, 303] width 257 height 56
click at [725, 341] on div "error Cellulare" at bounding box center [638, 359] width 257 height 56
click at [847, 299] on select "Selezioni... Svizzera Austria Germania Liechtenstein ------------ Afghanistan A…" at bounding box center [929, 302] width 257 height 20
click at [840, 271] on div "error NPA" at bounding box center [828, 247] width 56 height 56
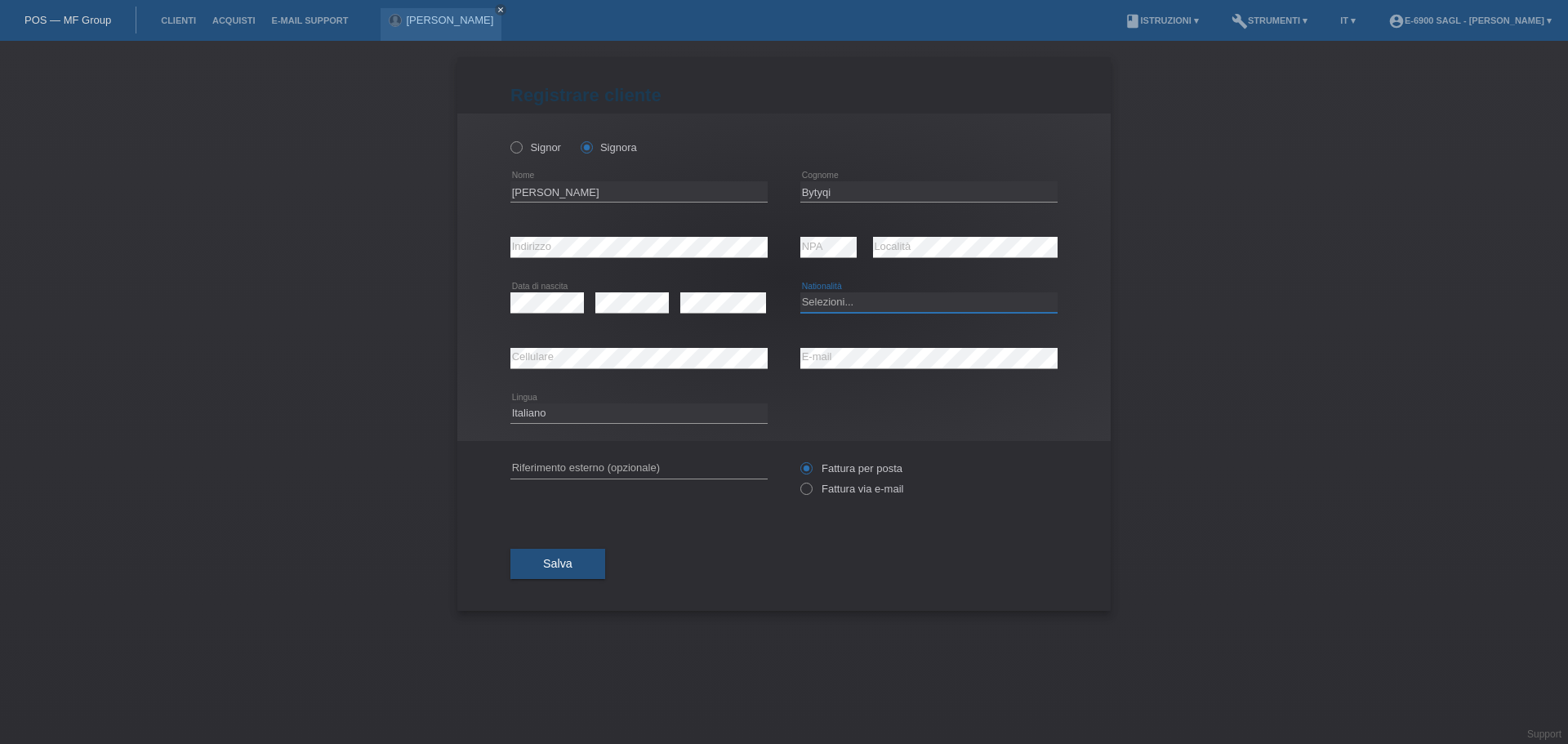
click at [843, 296] on select "Selezioni... Svizzera Austria Germania Liechtenstein ------------ Afghanistan A…" at bounding box center [929, 302] width 257 height 20
click at [829, 268] on div "error NPA" at bounding box center [828, 247] width 56 height 56
click at [832, 300] on select "Selezioni... Svizzera Austria Germania Liechtenstein ------------ Afghanistan A…" at bounding box center [929, 302] width 257 height 20
click at [838, 281] on div "Selezioni... Svizzera Austria Germania Liechtenstein ------------ Afghanistan A…" at bounding box center [929, 303] width 257 height 56
click at [866, 309] on select "Selezioni... Svizzera Austria Germania Liechtenstein ------------ Afghanistan A…" at bounding box center [929, 302] width 257 height 20
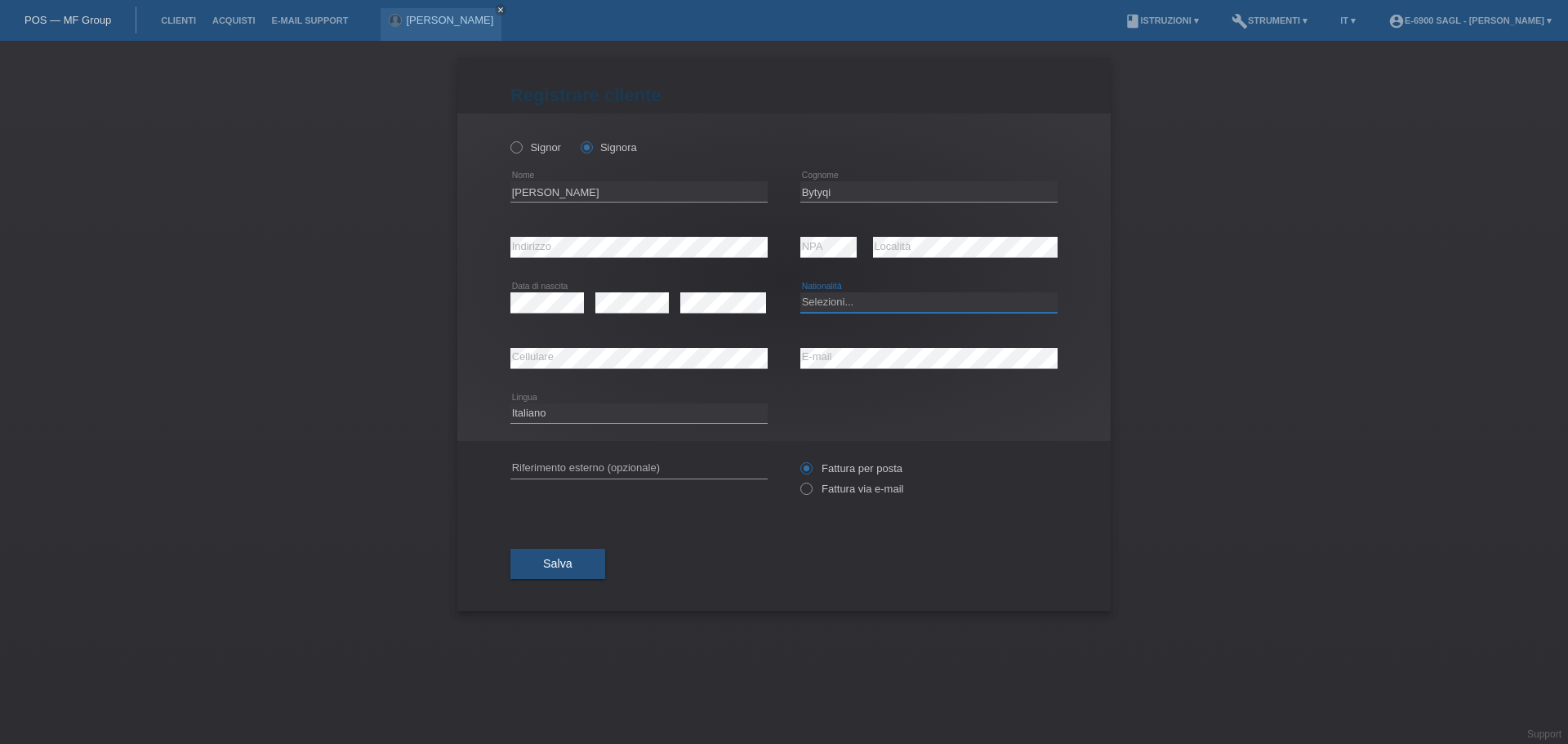
click at [868, 303] on select "Selezioni... Svizzera Austria Germania Liechtenstein ------------ Afghanistan A…" at bounding box center [929, 302] width 257 height 20
click at [868, 302] on select "Selezioni... Svizzera Austria Germania Liechtenstein ------------ Afghanistan A…" at bounding box center [929, 302] width 257 height 20
click at [867, 301] on select "Selezioni... Svizzera Austria Germania Liechtenstein ------------ Afghanistan A…" at bounding box center [929, 302] width 257 height 20
click at [920, 276] on div "Selezioni... Svizzera Austria Germania Liechtenstein ------------ Afghanistan A…" at bounding box center [929, 303] width 257 height 56
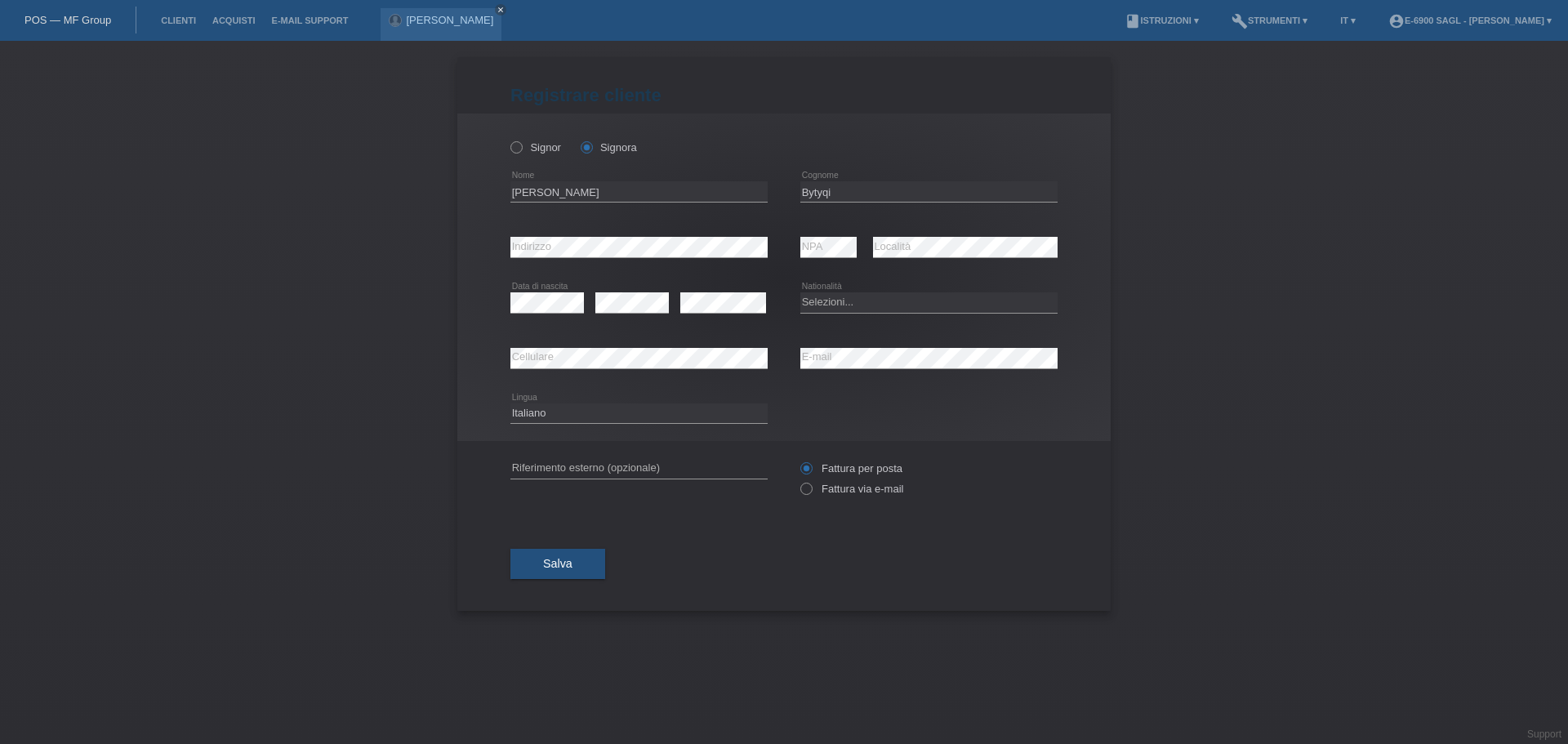
click at [886, 290] on div "Selezioni... Svizzera Austria Germania Liechtenstein ------------ Afghanistan A…" at bounding box center [929, 303] width 257 height 56
click at [882, 314] on div "Selezioni... Svizzera Austria Germania Liechtenstein ------------ Afghanistan A…" at bounding box center [929, 303] width 257 height 56
click at [880, 305] on select "Selezioni... Svizzera Austria Germania Liechtenstein ------------ Afghanistan A…" at bounding box center [929, 302] width 257 height 20
click at [859, 290] on div "Selezioni... Svizzera Austria Germania Liechtenstein ------------ Afghanistan A…" at bounding box center [929, 303] width 257 height 56
click at [862, 306] on select "Selezioni... Svizzera Austria Germania Liechtenstein ------------ Afghanistan A…" at bounding box center [929, 302] width 257 height 20
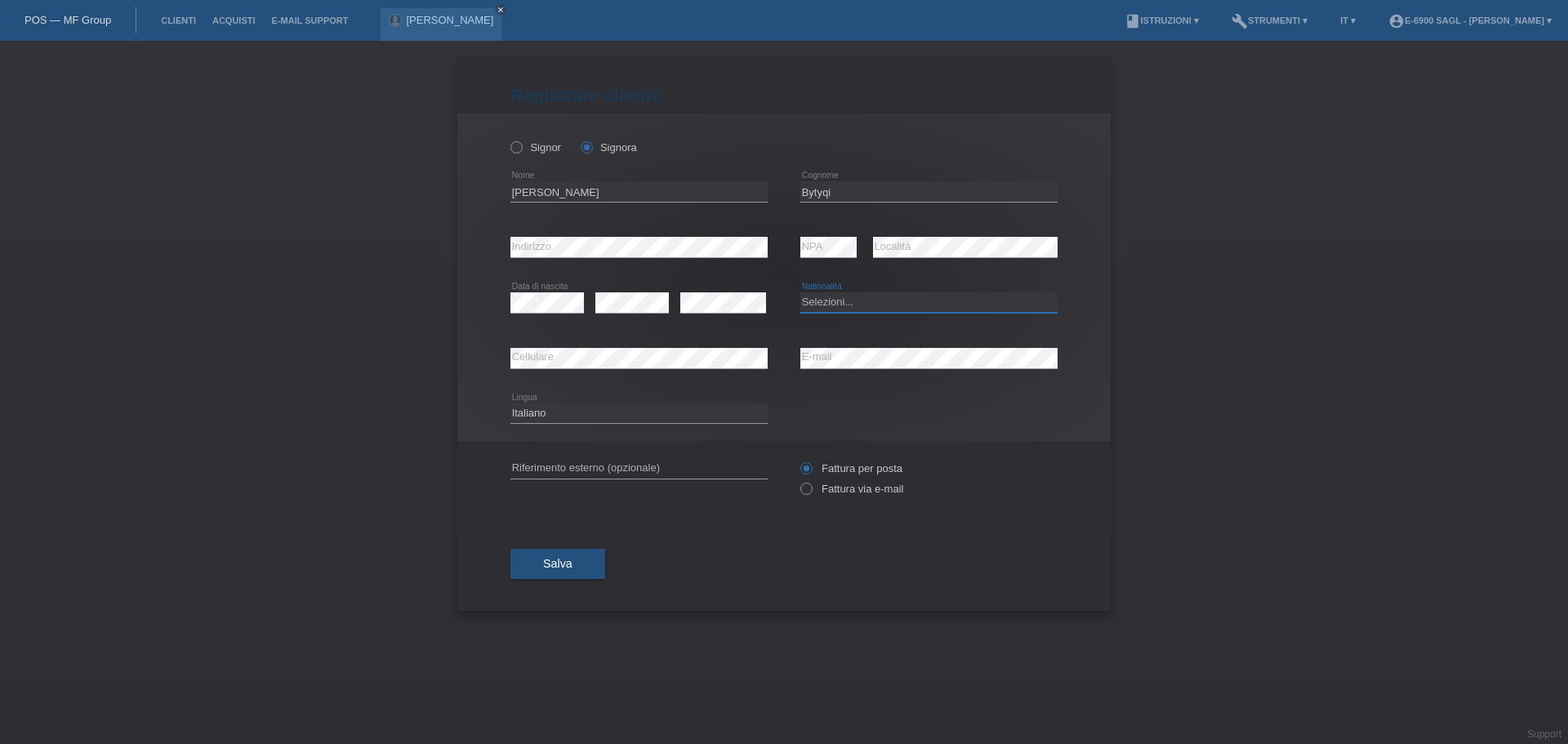
click at [862, 306] on select "Selezioni... Svizzera Austria Germania Liechtenstein ------------ Afghanistan A…" at bounding box center [929, 302] width 257 height 20
click at [832, 305] on select "Selezioni... Svizzera Austria Germania Liechtenstein ------------ Afghanistan A…" at bounding box center [929, 302] width 257 height 20
click at [856, 303] on select "Selezioni... Svizzera Austria Germania Liechtenstein ------------ Afghanistan A…" at bounding box center [929, 302] width 257 height 20
click at [856, 305] on select "Selezioni... Svizzera Austria Germania Liechtenstein ------------ Afghanistan A…" at bounding box center [929, 302] width 257 height 20
click at [886, 307] on select "Selezioni... Svizzera Austria Germania Liechtenstein ------------ Afghanistan A…" at bounding box center [929, 302] width 257 height 20
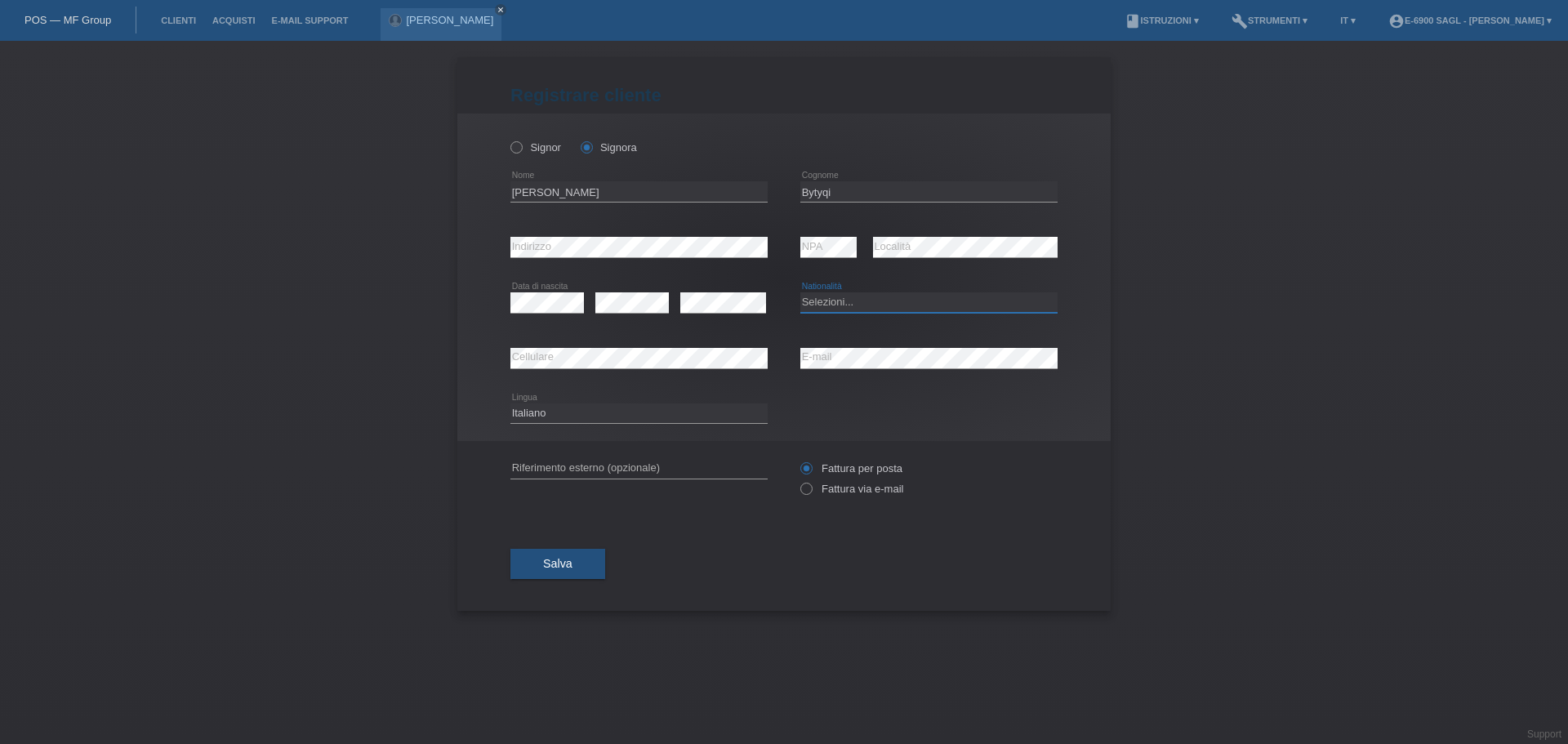
click at [882, 311] on select "Selezioni... Svizzera Austria Germania Liechtenstein ------------ Afghanistan A…" at bounding box center [929, 302] width 257 height 20
select select "XK"
click at [626, 327] on div "error" at bounding box center [632, 303] width 74 height 56
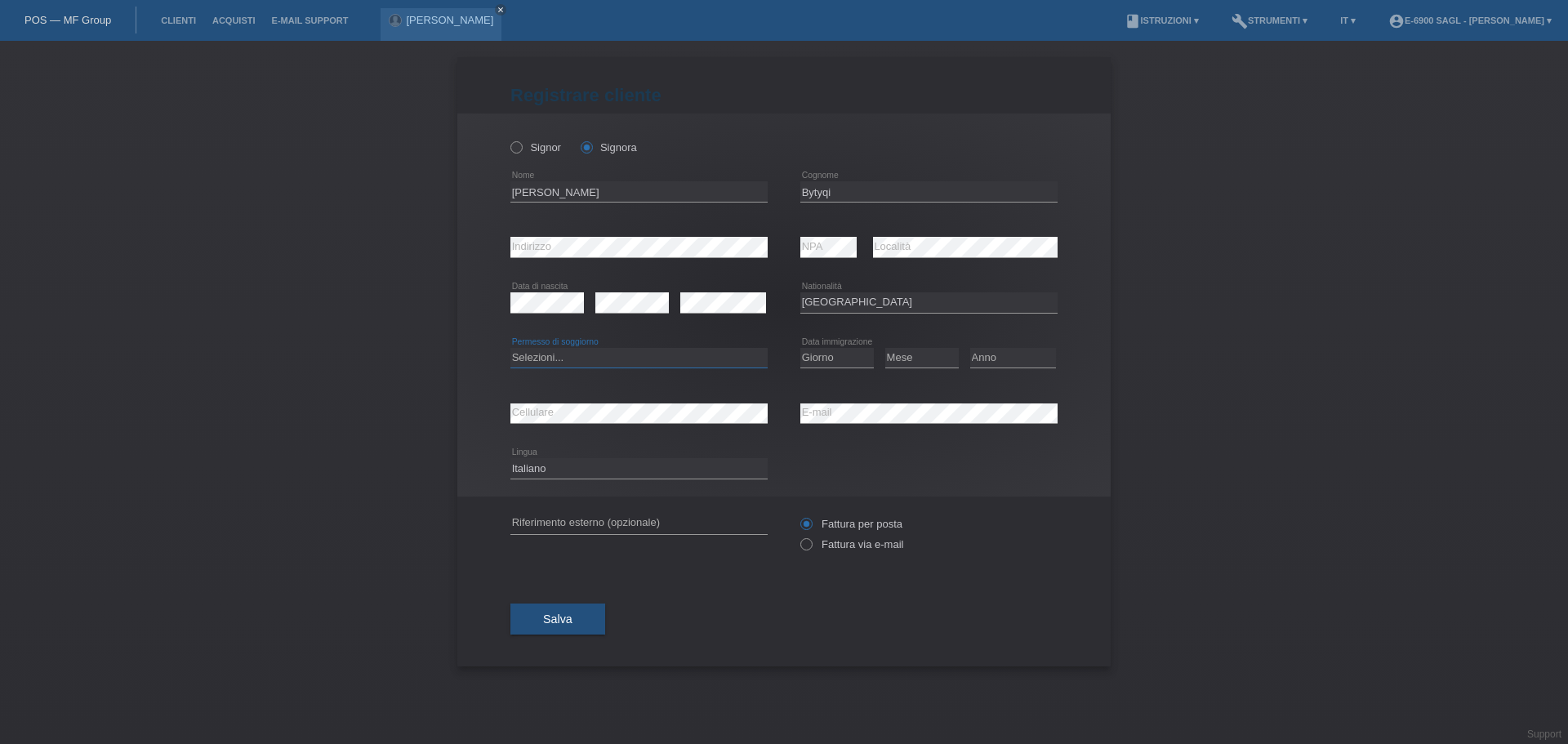
click at [624, 366] on select "Selezioni... C B B - Status di rifugiato Altro" at bounding box center [638, 358] width 257 height 20
select select "B"
click at [510, 348] on select "Selezioni... C B B - Status di rifugiato Altro" at bounding box center [638, 358] width 257 height 20
click at [827, 354] on select "Giorno 01 02 03 04 05 06 07 08 09 10" at bounding box center [837, 358] width 74 height 20
click at [801, 348] on select "Giorno 01 02 03 04 05 06 07 08 09 10" at bounding box center [837, 358] width 74 height 20
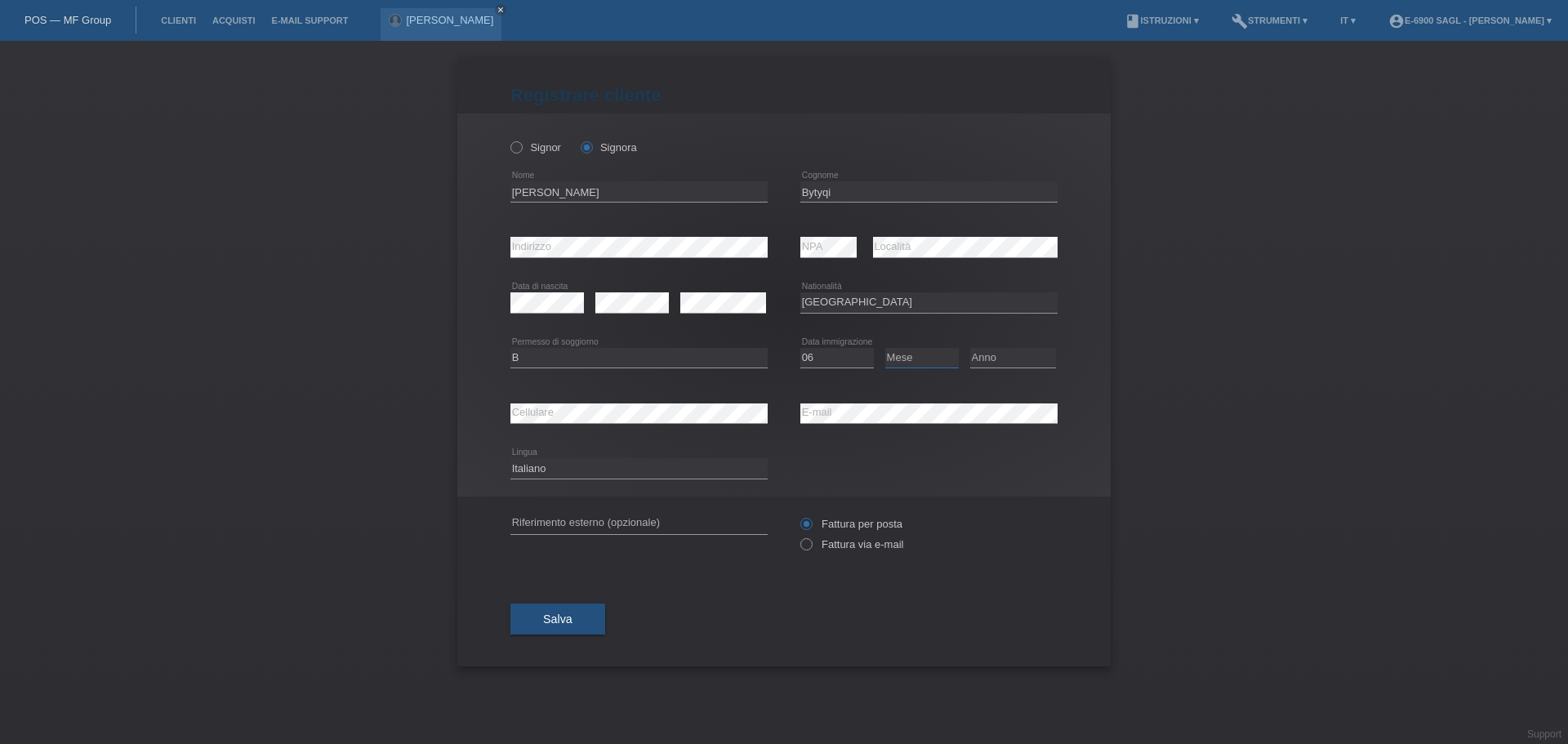
click at [888, 359] on select "Mese 01 02 03 04 05 06 07 08 09 10 11" at bounding box center [923, 358] width 74 height 20
click at [905, 322] on div "Selezioni... Svizzera Austria Germania Liechtenstein ------------ Afghanistan A…" at bounding box center [929, 303] width 257 height 56
click at [819, 356] on select "Giorno 01 02 03 04 05 06 07 08 09 10" at bounding box center [837, 358] width 74 height 20
select select "01"
click at [801, 348] on select "Giorno 01 02 03 04 05 06 07 08 09 10" at bounding box center [837, 358] width 74 height 20
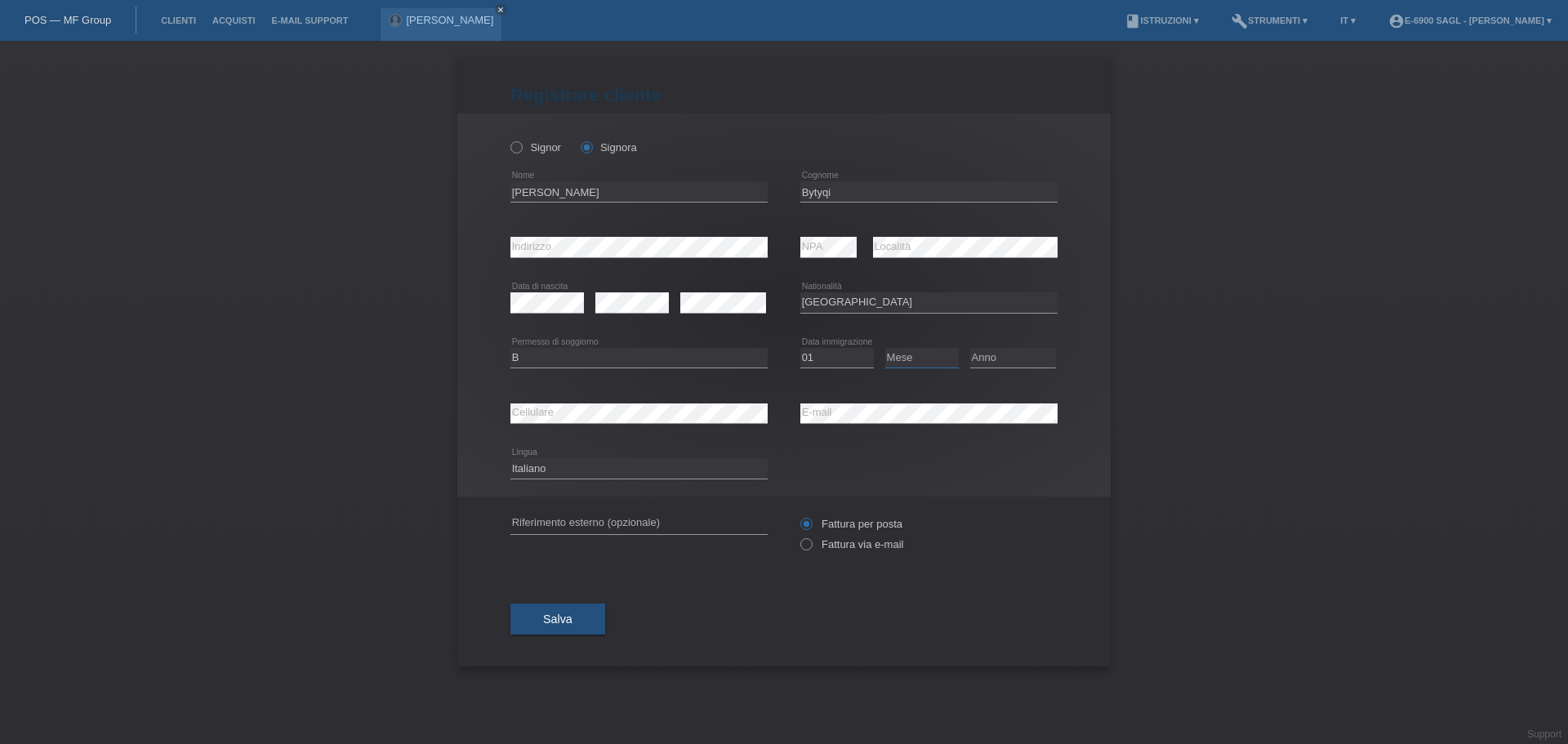
click at [908, 361] on select "Mese 01 02 03 04 05 06 07 08 09 10 11" at bounding box center [923, 358] width 74 height 20
select select "03"
click at [886, 348] on select "Mese 01 02 03 04 05 06 07 08 09 10 11" at bounding box center [923, 358] width 74 height 20
click at [862, 352] on select "Giorno 01 02 03 04 05 06 07 08 09 10" at bounding box center [837, 358] width 74 height 20
select select "20"
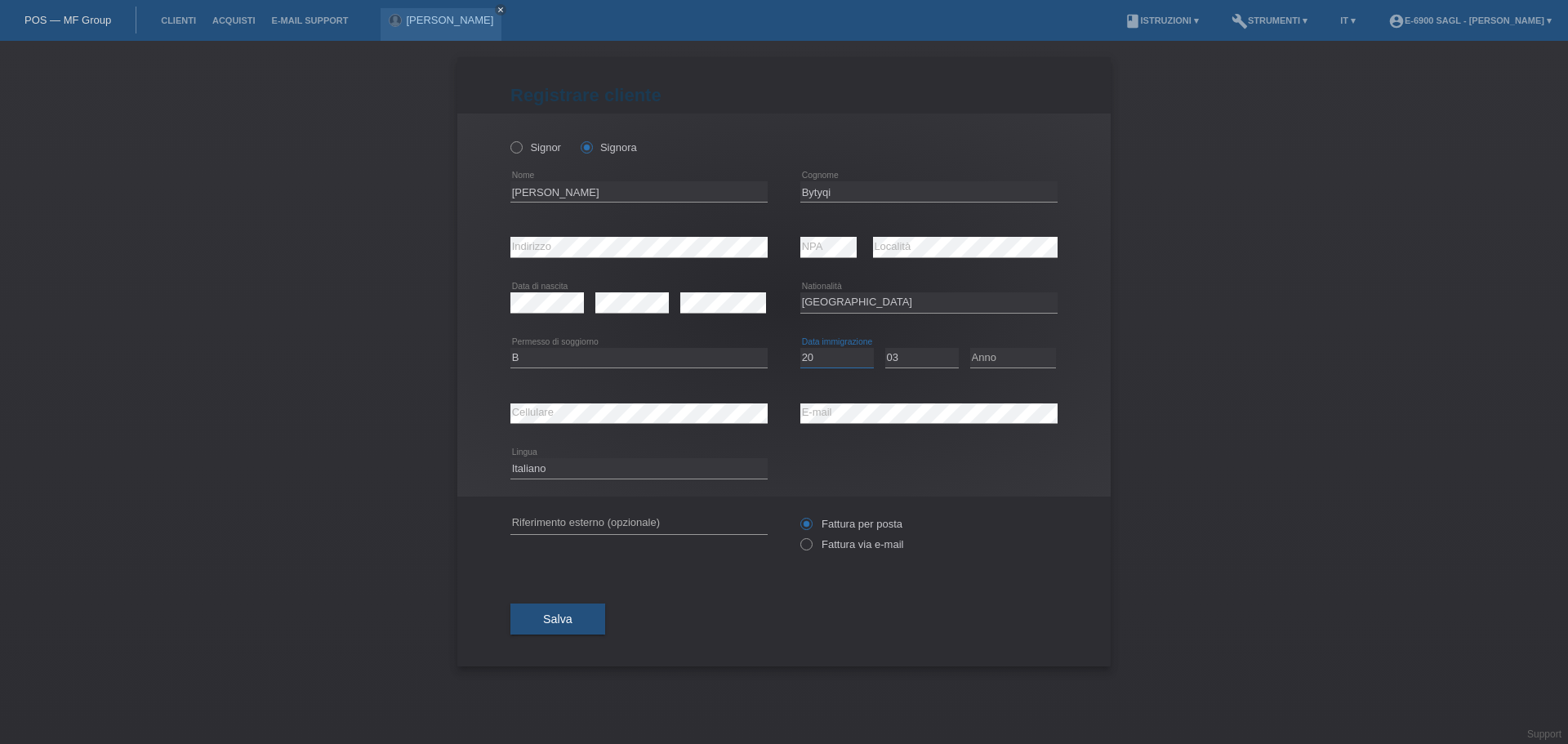
click at [801, 348] on select "Giorno 01 02 03 04 05 06 07 08 09 10" at bounding box center [837, 358] width 74 height 20
click at [900, 365] on select "Mese 01 02 03 04 05 06 07 08 09 10 11" at bounding box center [923, 358] width 74 height 20
click at [997, 360] on select "Anno 2025 2024 2023 2022 2021 2020 2019 2018 2017 2016 2015 2014 2013 2012 2011…" at bounding box center [1013, 358] width 86 height 20
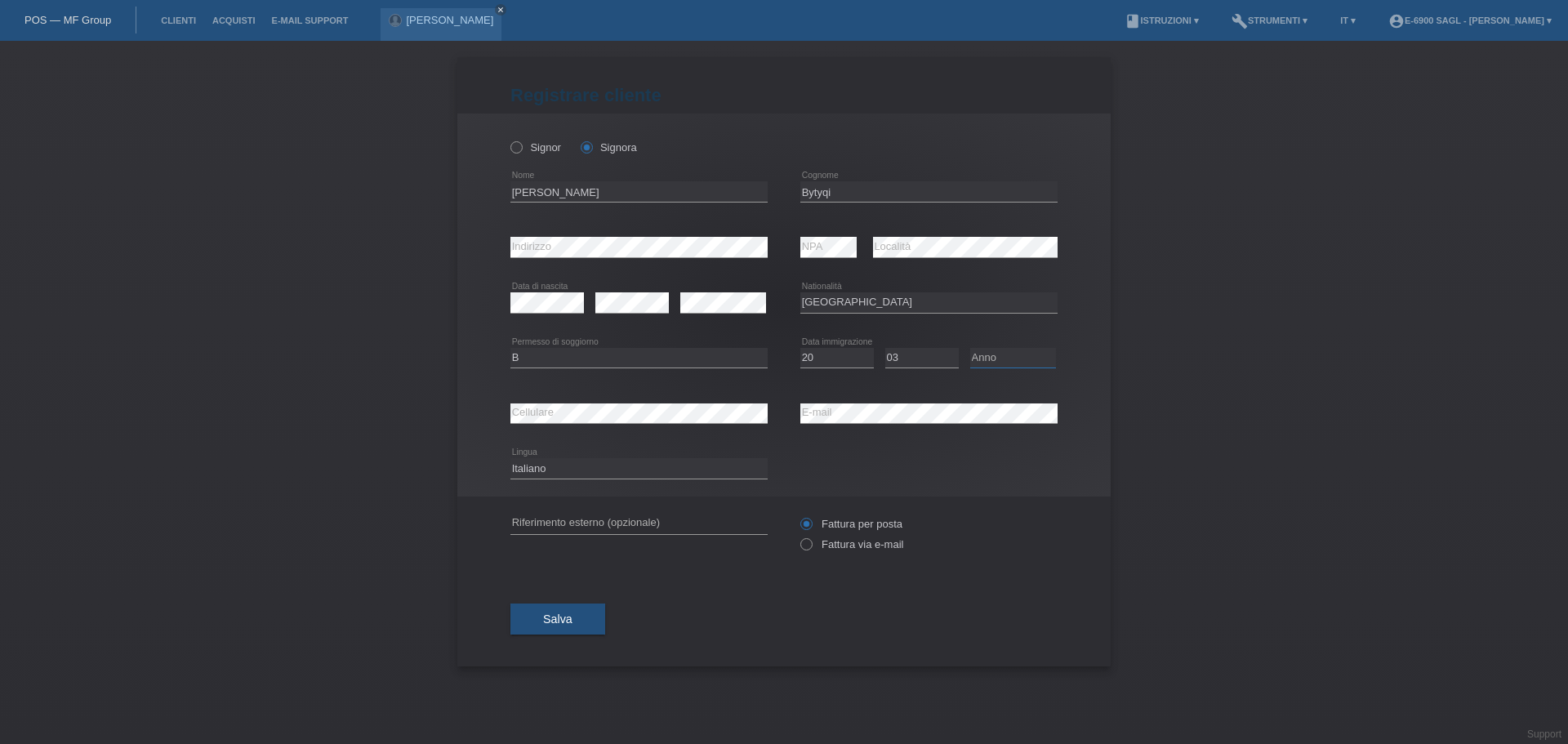
select select "2018"
click at [970, 348] on select "Anno 2025 2024 2023 2022 2021 2020 2019 2018 2017 2016 2015 2014 2013 2012 2011…" at bounding box center [1013, 358] width 86 height 20
click at [638, 395] on div "error Cellulare" at bounding box center [638, 413] width 257 height 56
click at [559, 624] on span "Salva" at bounding box center [558, 619] width 30 height 13
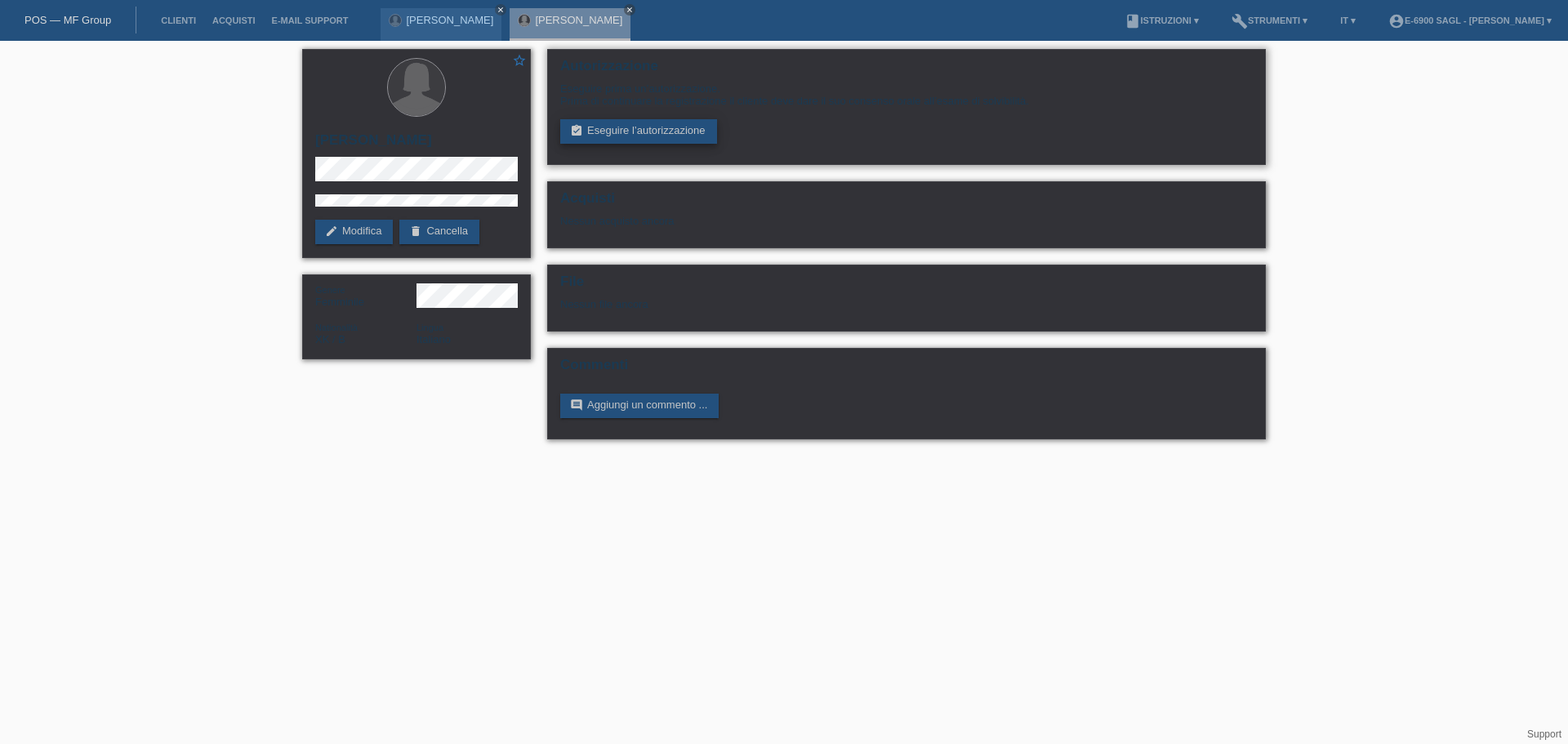
click at [602, 139] on link "assignment_turned_in Eseguire l’autorizzazione" at bounding box center [638, 131] width 157 height 24
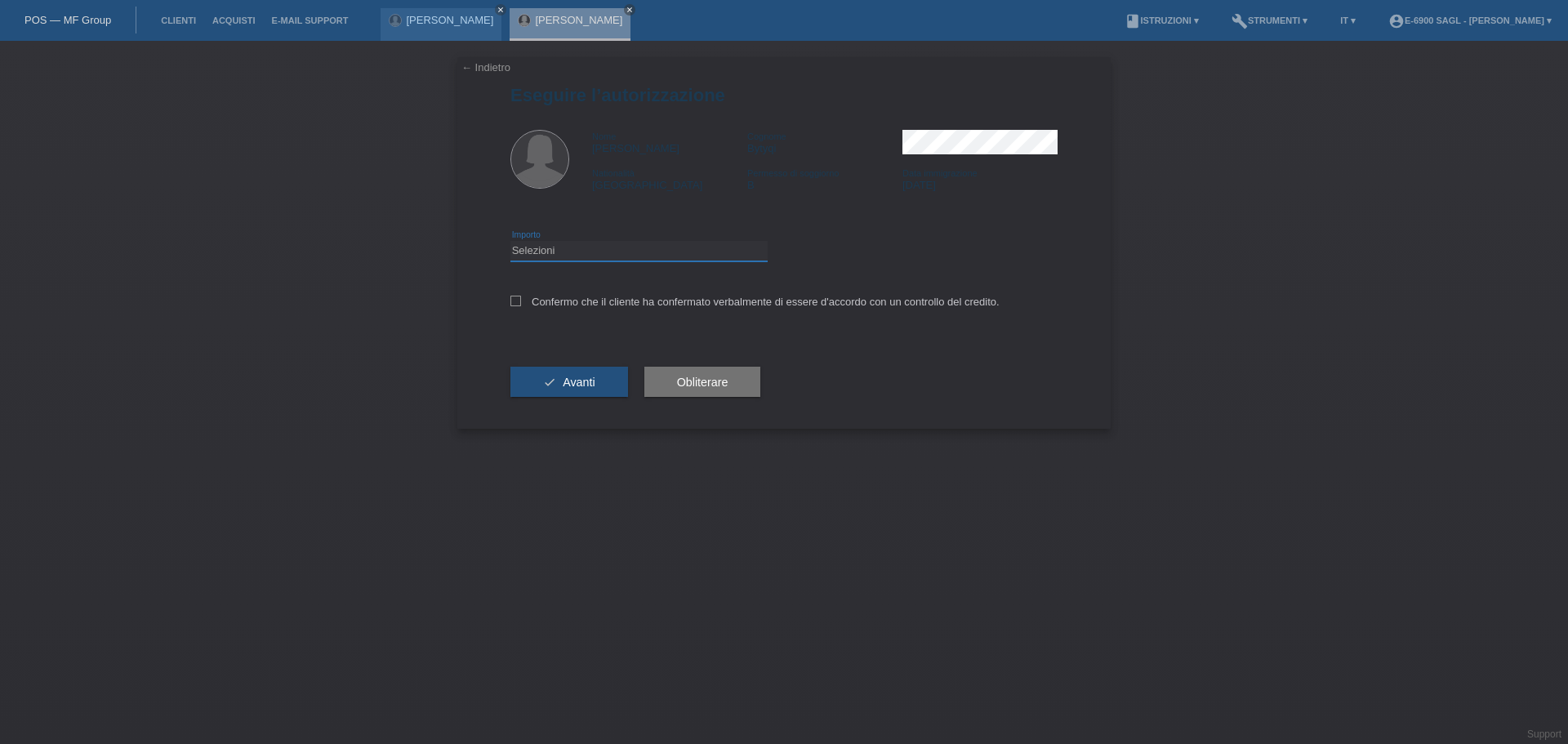
click at [628, 242] on select "Selezioni CHF 1.00 - CHF 499.00 CHF 500.00 - CHF 1'999.00 CHF 2'000.00 - CHF 6'…" at bounding box center [638, 251] width 257 height 20
select select "3"
click at [510, 241] on select "Selezioni CHF 1.00 - CHF 499.00 CHF 500.00 - CHF 1'999.00 CHF 2'000.00 - CHF 6'…" at bounding box center [638, 251] width 257 height 20
click at [582, 307] on div "Confermo che il cliente ha confermato verbalmente di essere d'accordo con un co…" at bounding box center [784, 307] width 547 height 56
click at [583, 302] on label "Confermo che il cliente ha confermato verbalmente di essere d'accordo con un co…" at bounding box center [755, 302] width 489 height 13
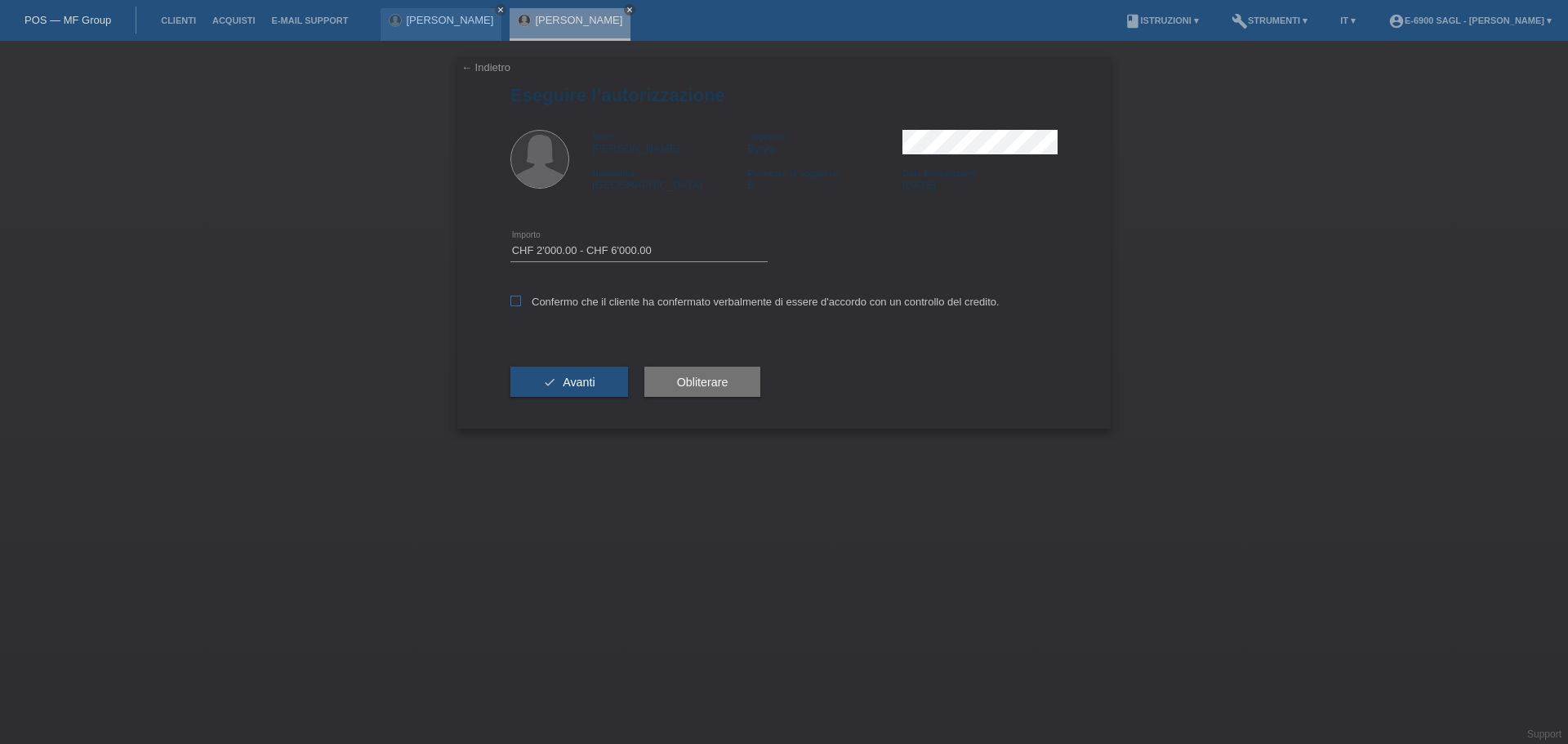
click at [521, 302] on input "Confermo che il cliente ha confermato verbalmente di essere d'accordo con un co…" at bounding box center [515, 301] width 11 height 11
checkbox input "true"
click at [580, 382] on span "Avanti" at bounding box center [579, 382] width 32 height 13
